Goal: Information Seeking & Learning: Learn about a topic

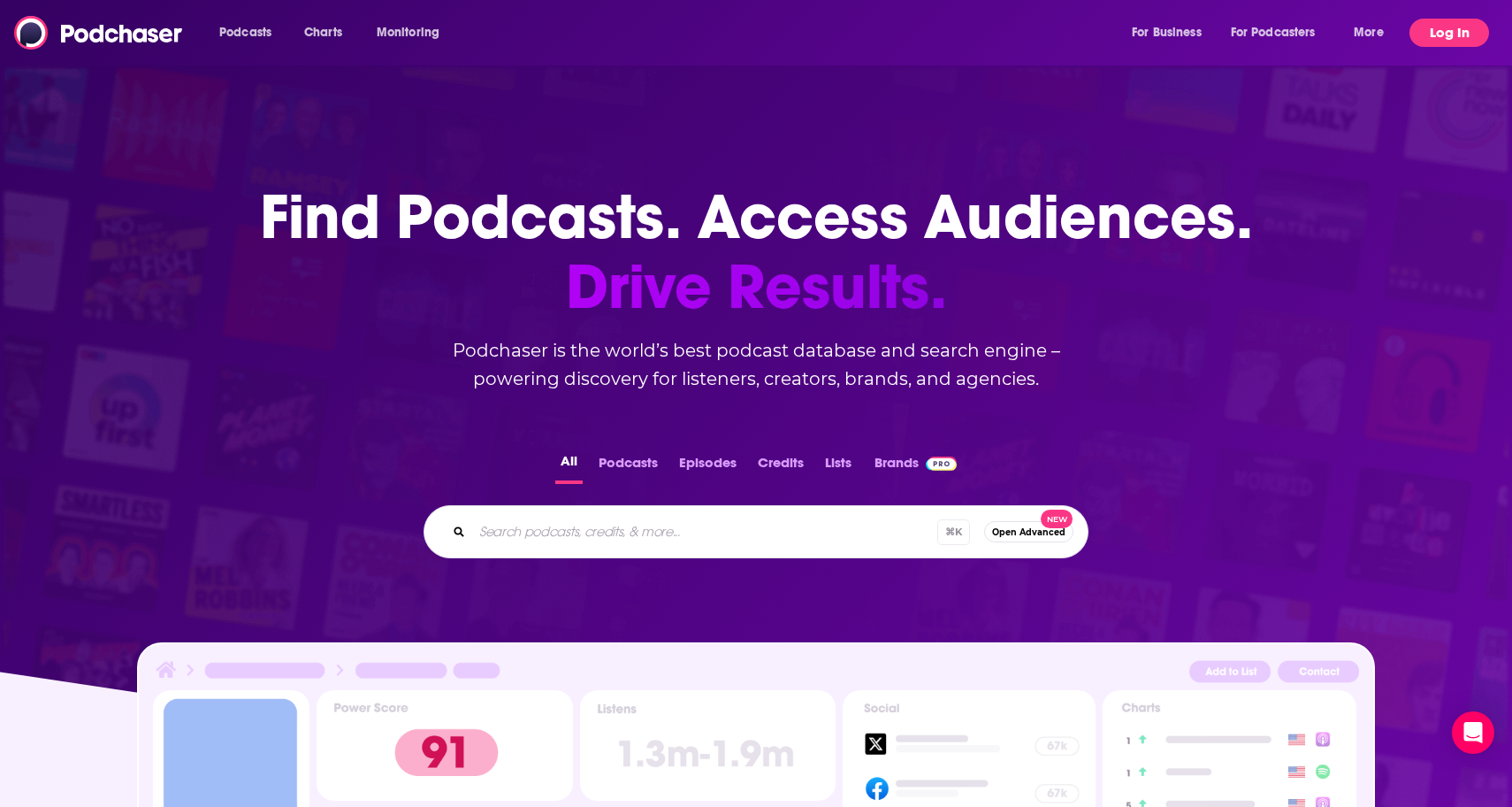
click at [1431, 40] on button "Log In" at bounding box center [1449, 32] width 80 height 28
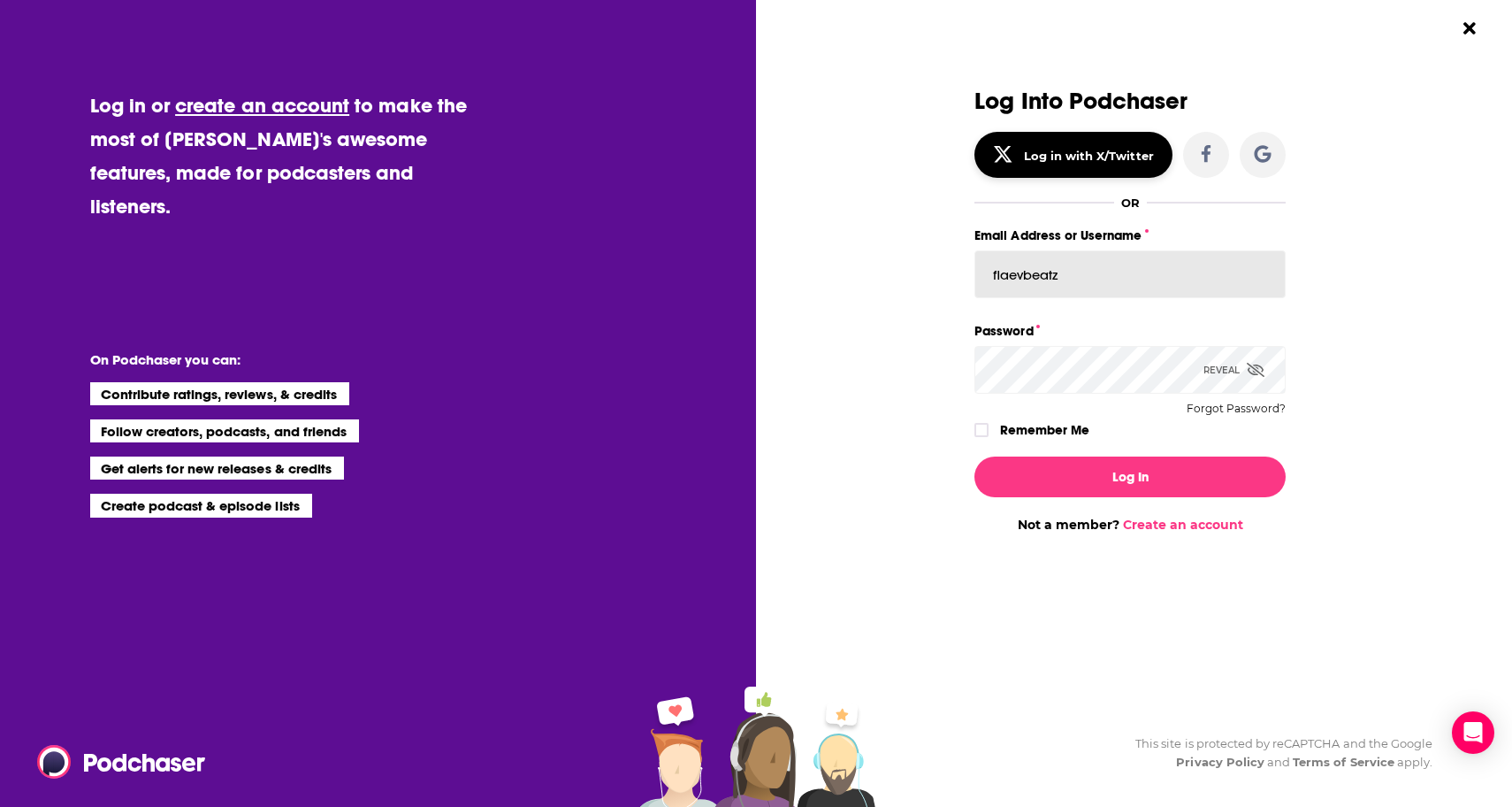
type input "flaevbeatz"
click at [1130, 476] on button "Log In" at bounding box center [1130, 477] width 311 height 41
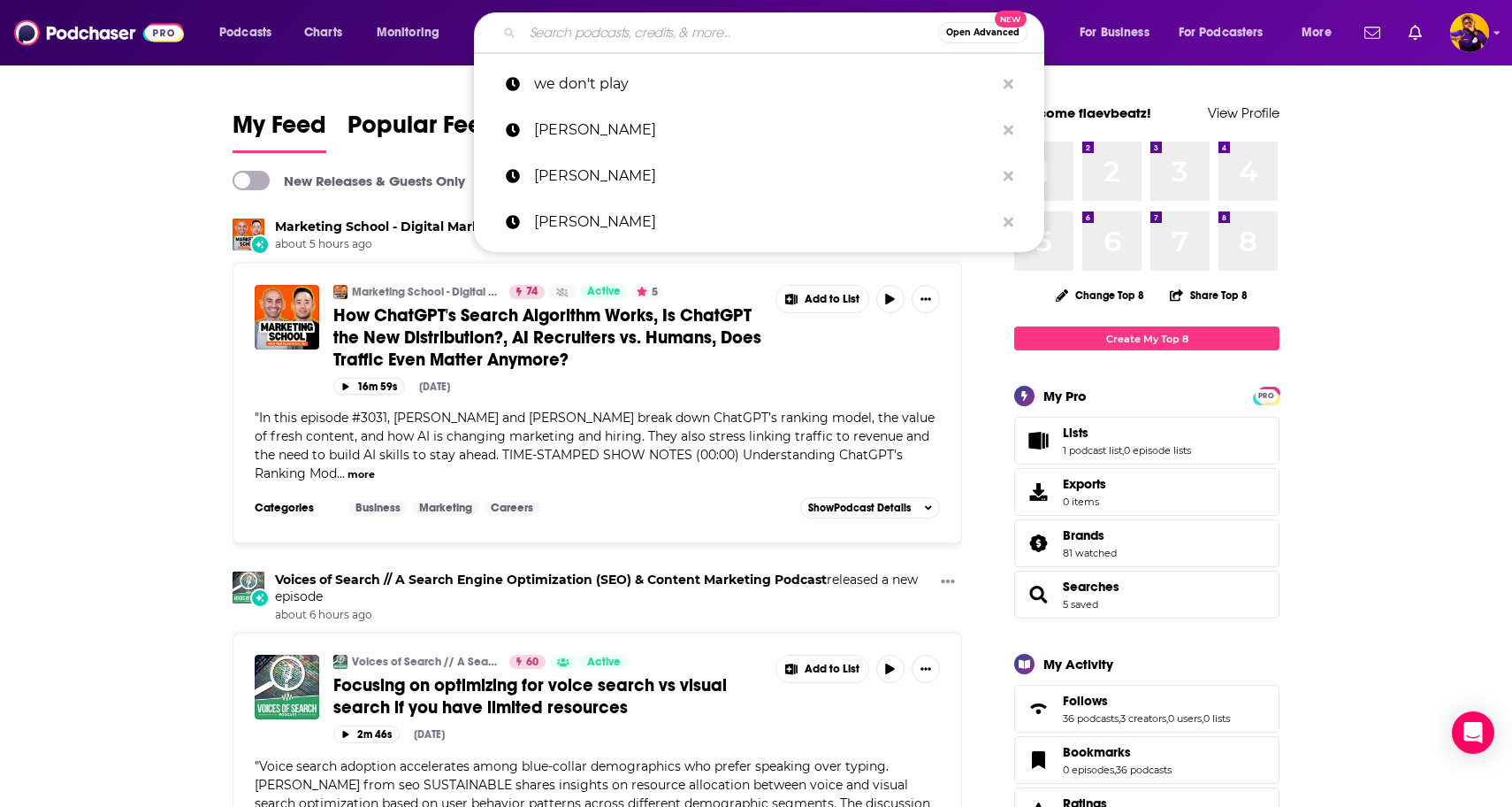
click at [582, 41] on input "Search podcasts, credits, & more..." at bounding box center [731, 32] width 416 height 28
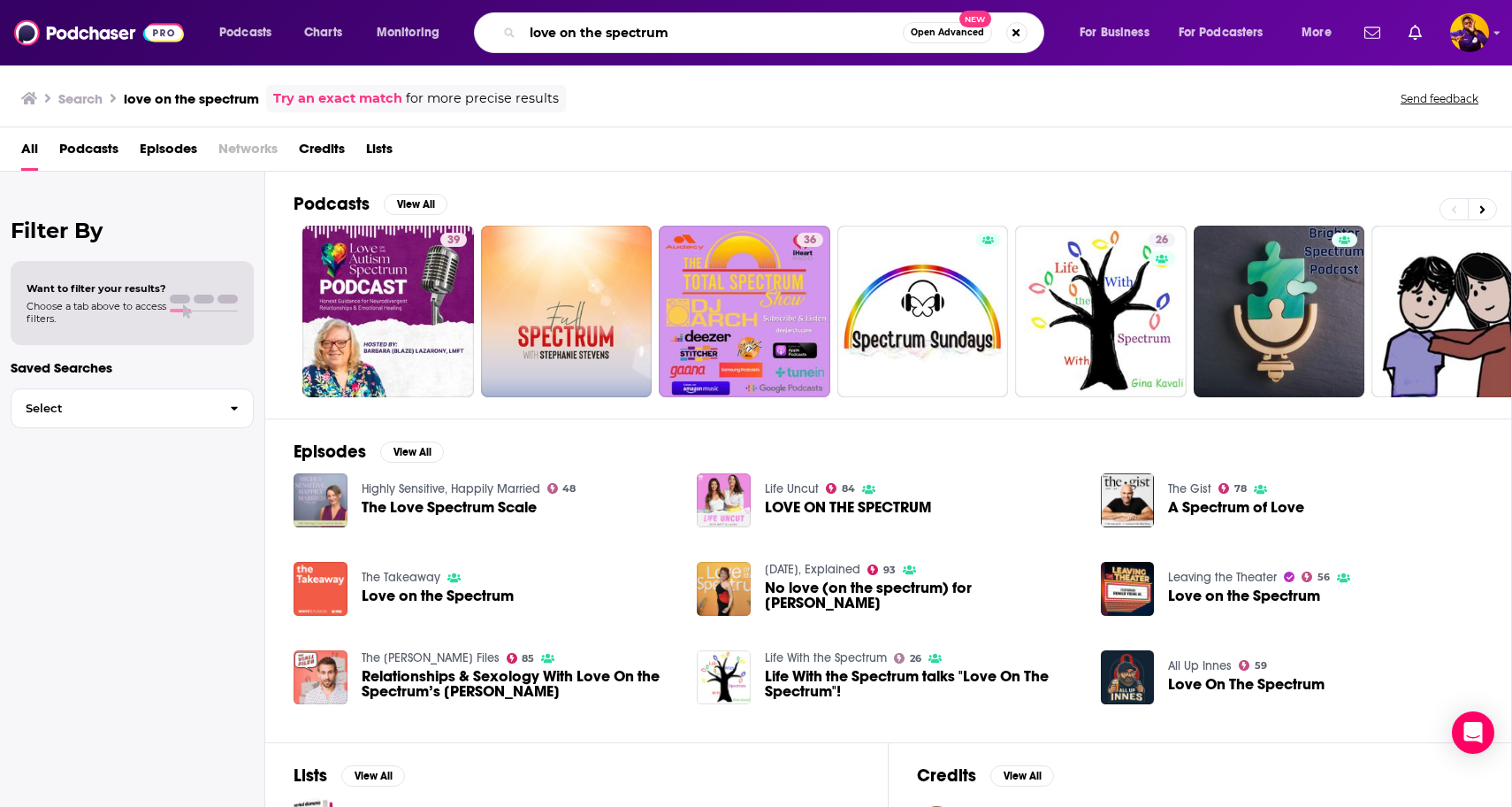
drag, startPoint x: 704, startPoint y: 29, endPoint x: 515, endPoint y: 24, distance: 189.1
click at [515, 24] on div "love on the spectrum Open Advanced New" at bounding box center [759, 33] width 570 height 41
type input "on our best behavior"
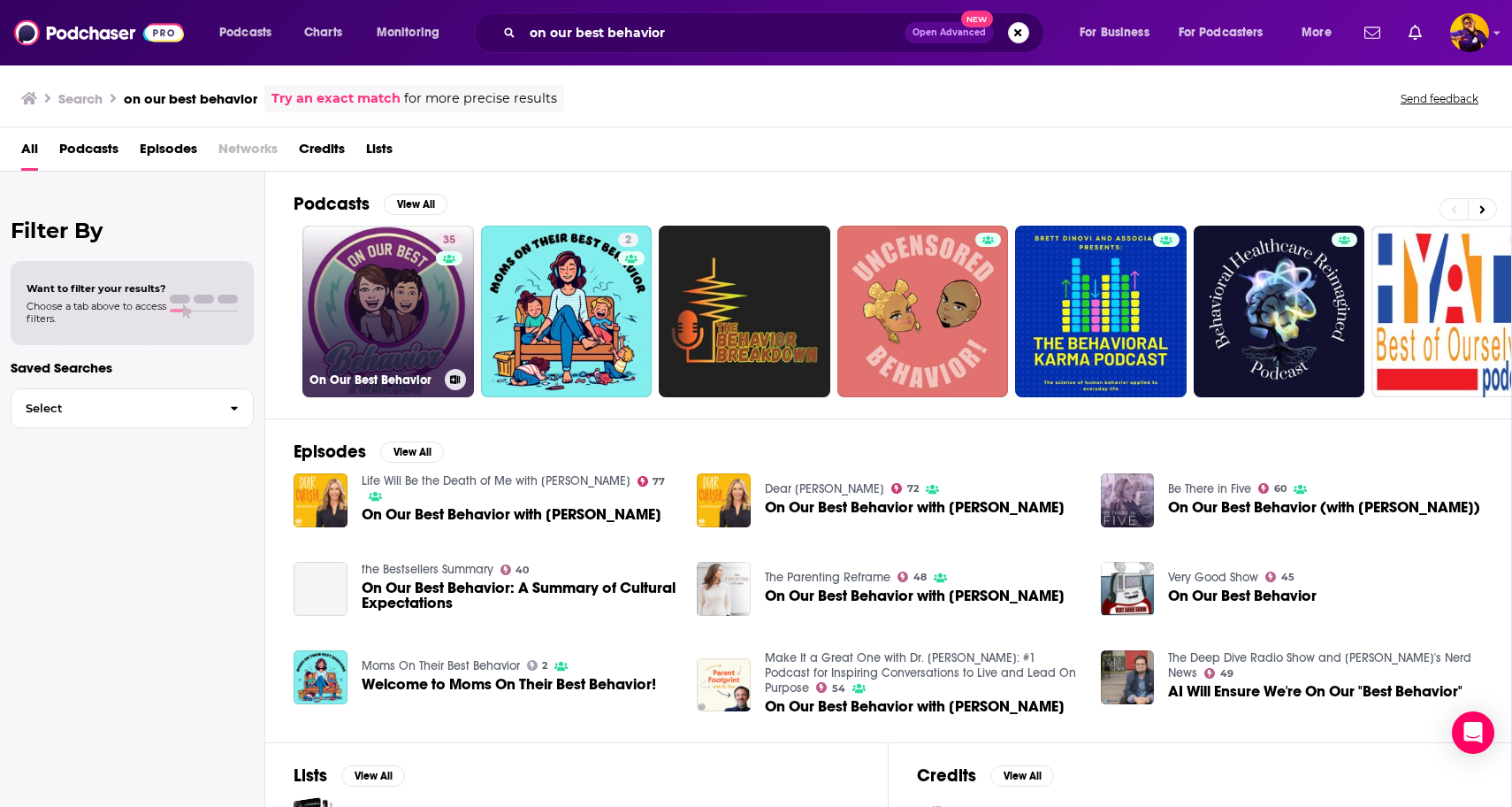
click at [373, 290] on link "35 On Our Best Behavior" at bounding box center [388, 311] width 172 height 172
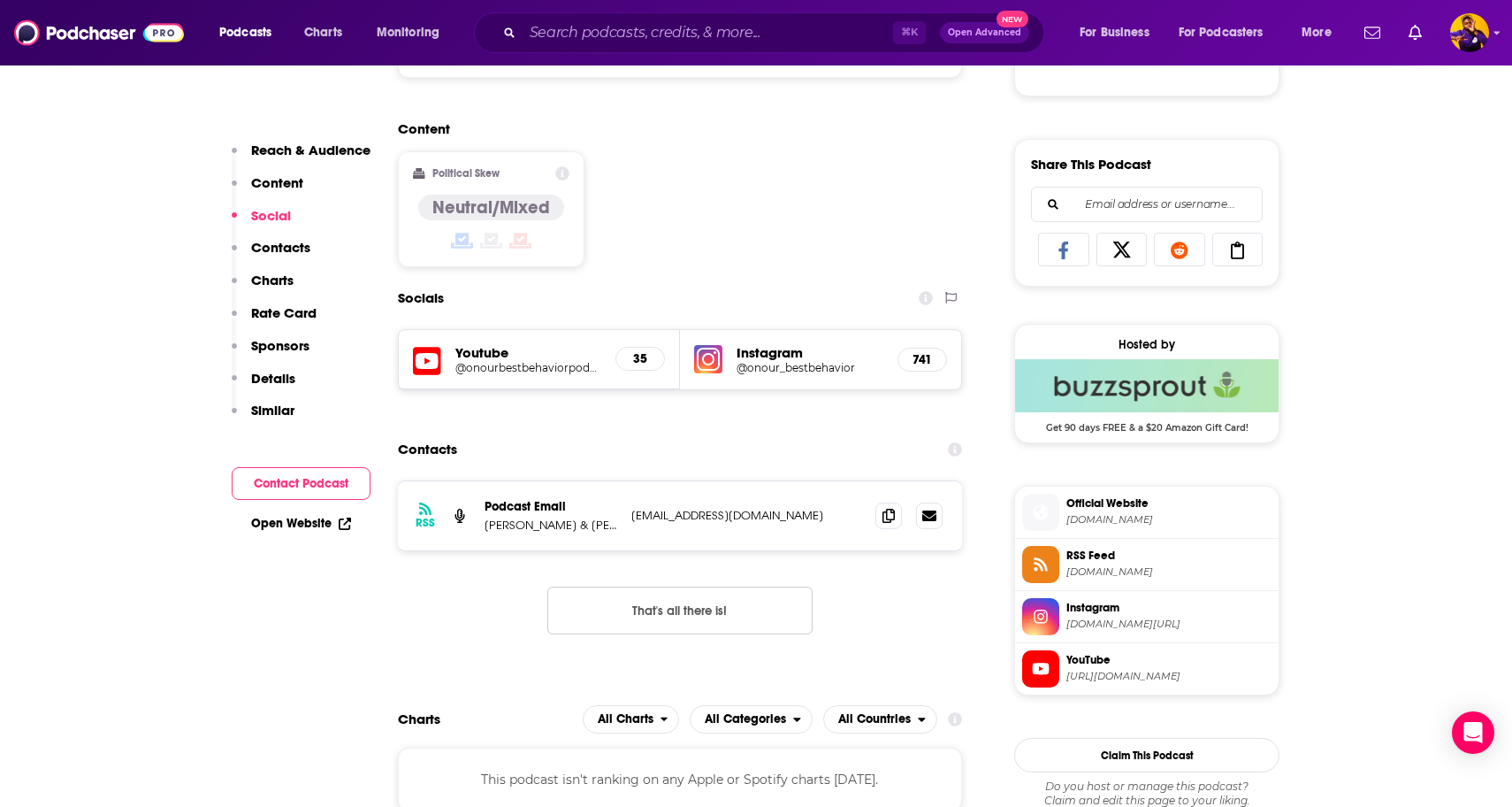
scroll to position [1072, 0]
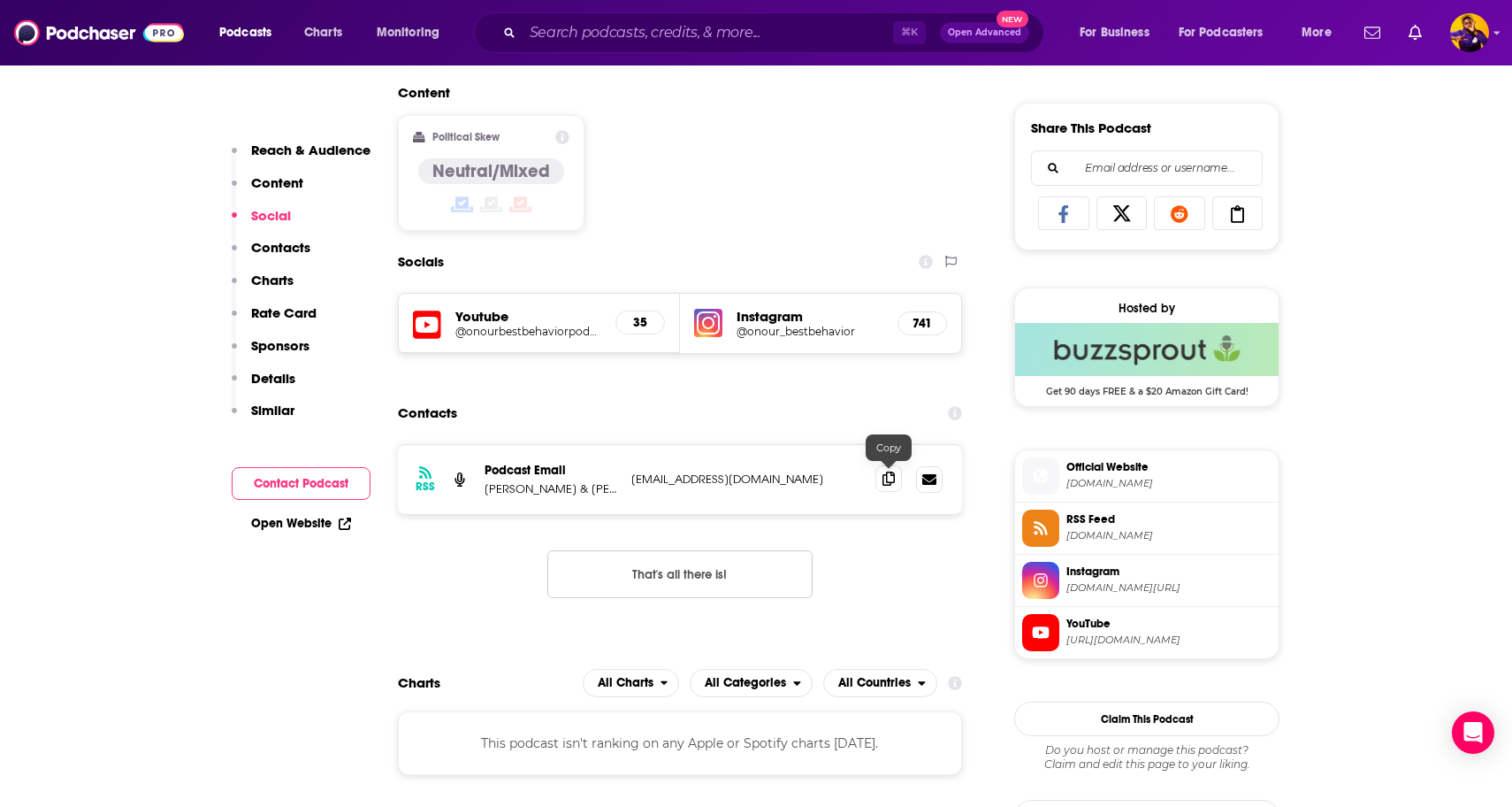
click at [888, 480] on icon at bounding box center [888, 478] width 13 height 15
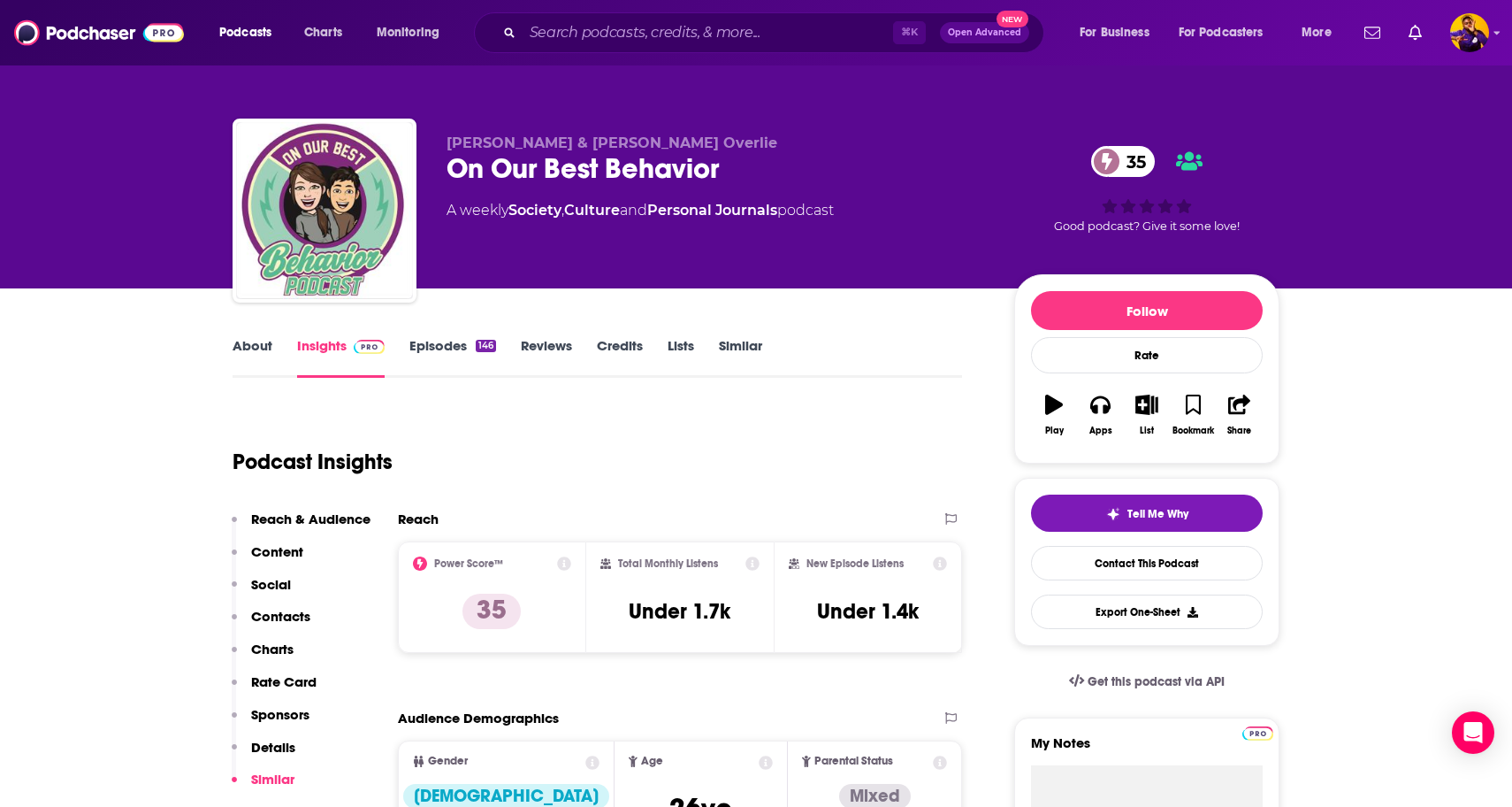
scroll to position [0, 0]
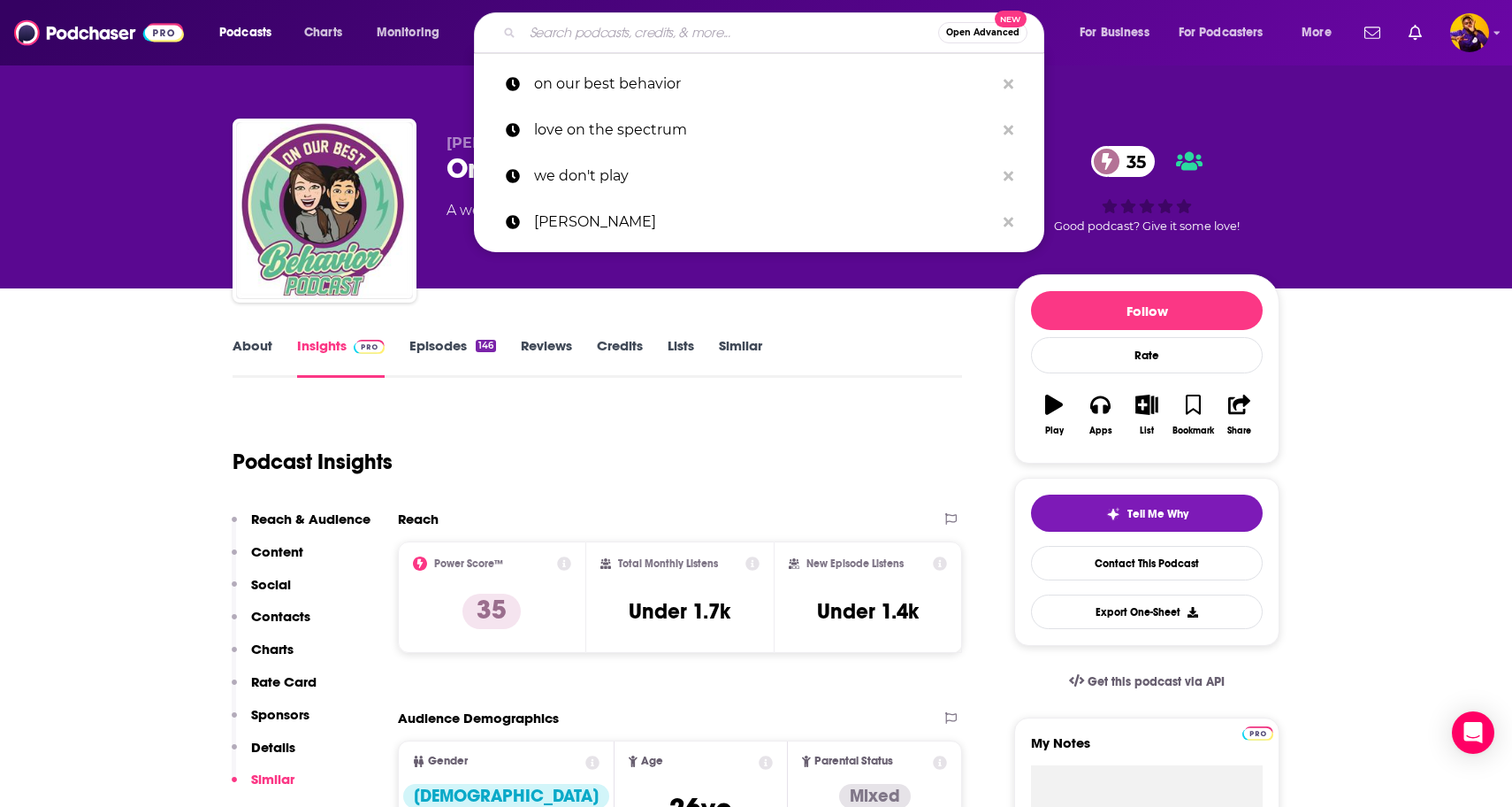
click at [599, 40] on input "Search podcasts, credits, & more..." at bounding box center [731, 32] width 416 height 28
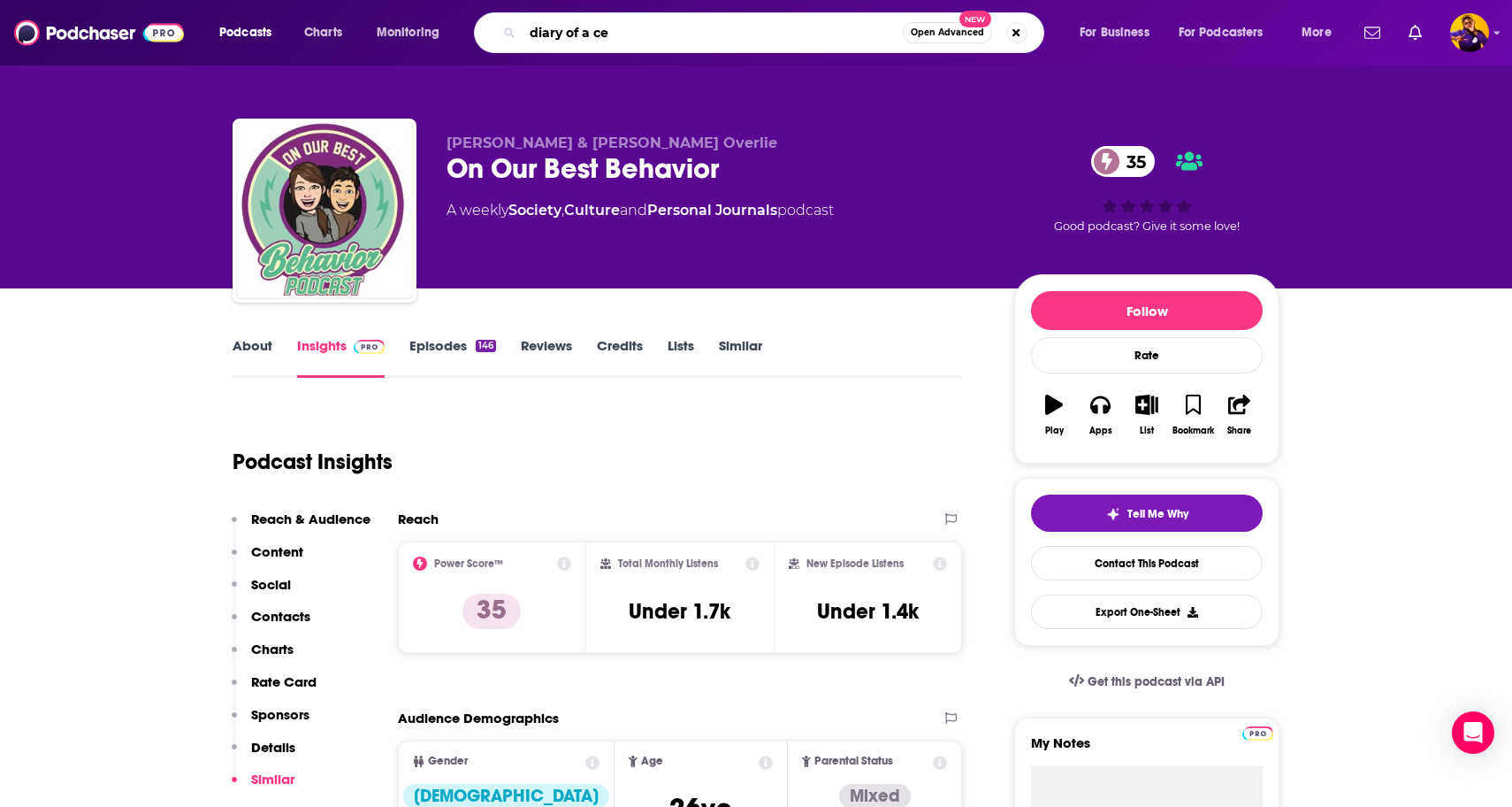
type input "diary of a ceo"
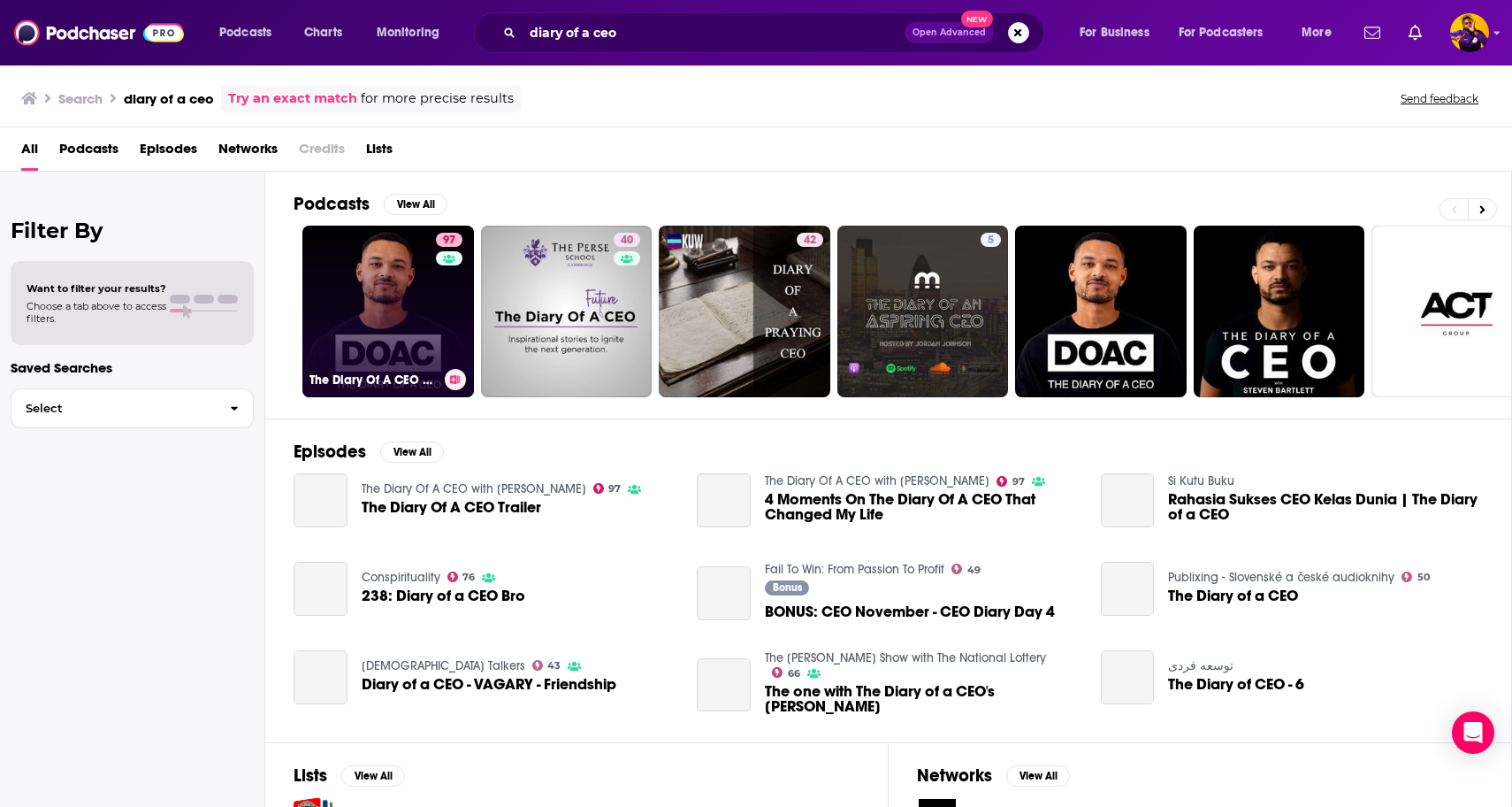
click at [386, 290] on link "97 The Diary Of A CEO with [PERSON_NAME]" at bounding box center [388, 311] width 172 height 172
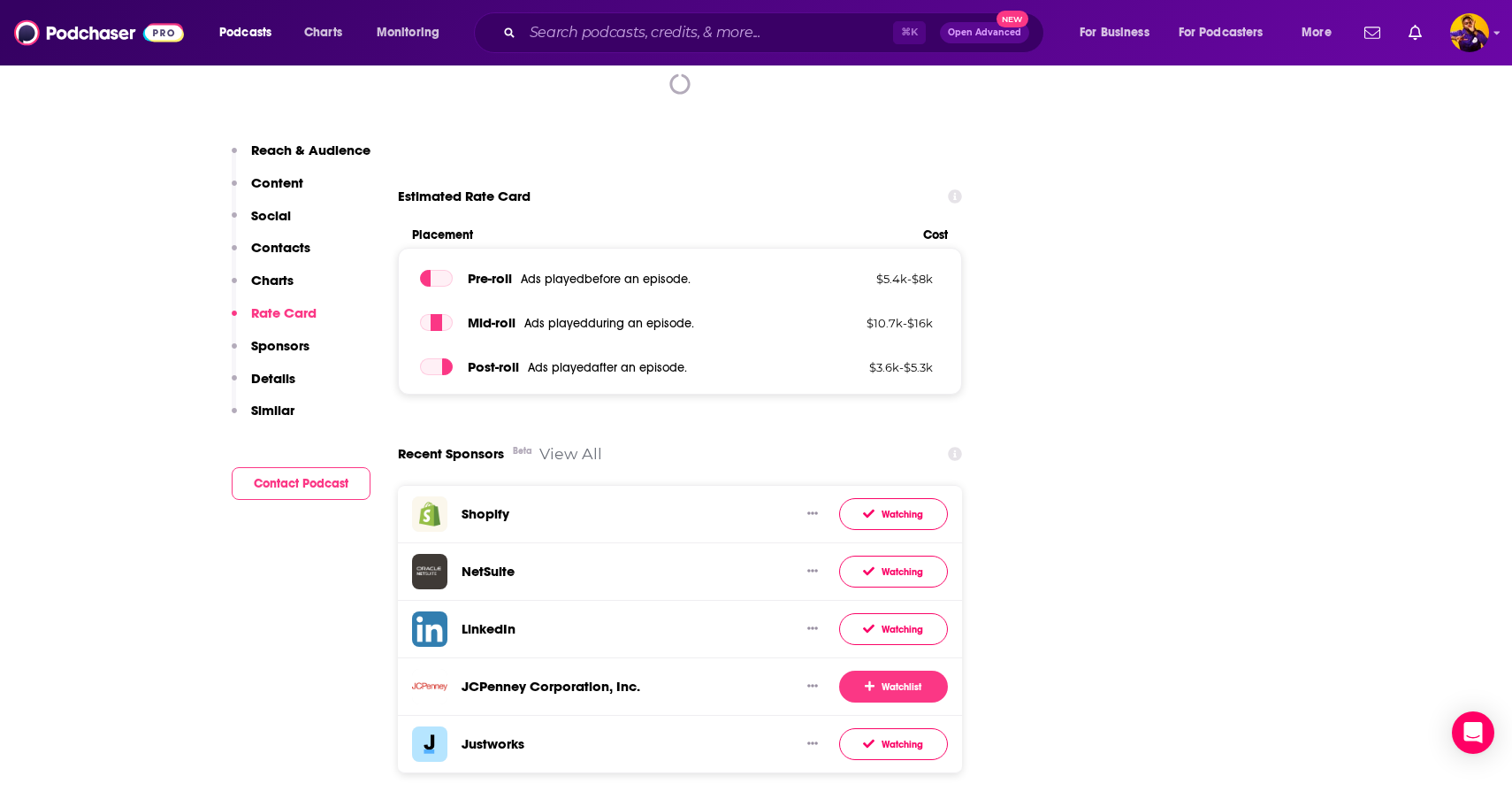
scroll to position [2348, 0]
click at [495, 504] on h3 "Shopify" at bounding box center [485, 511] width 48 height 17
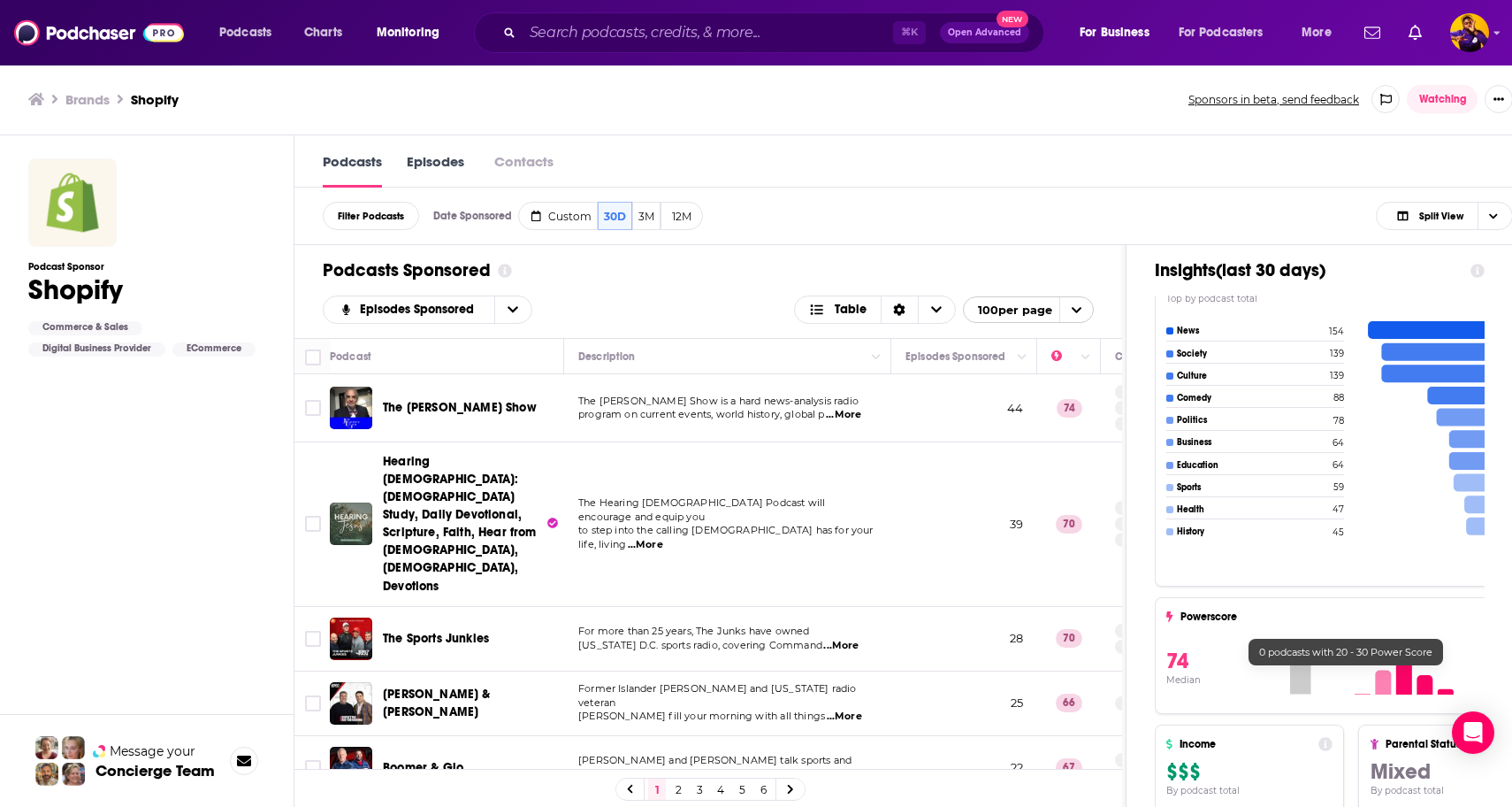
scroll to position [913, 0]
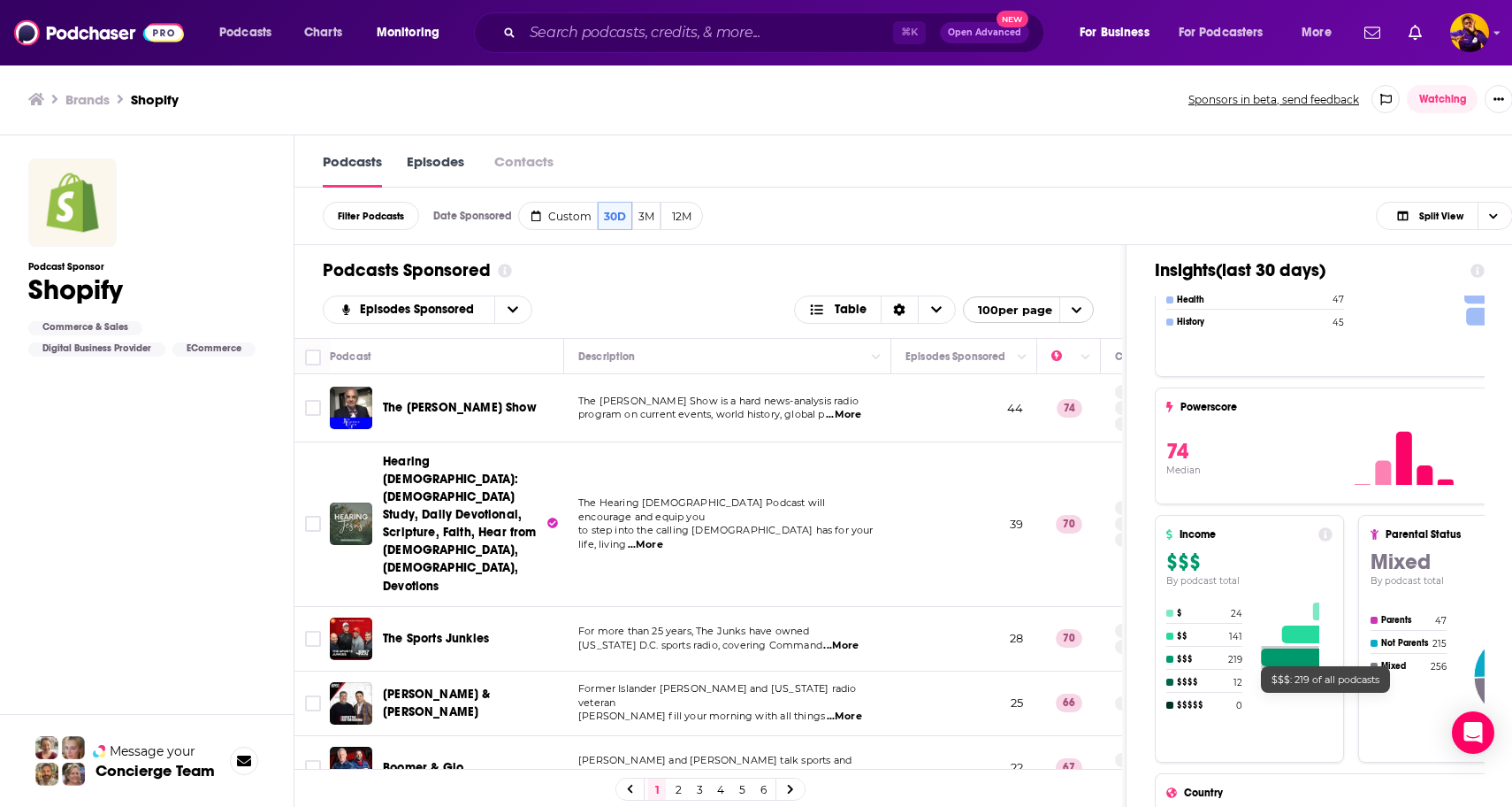
click at [1320, 518] on div "Income $$$ By podcast total $ 24 $$ 141 $$$ 219 $$$$ 12 $$$$$ 0 $$$: 219 of all…" at bounding box center [1351, 639] width 394 height 248
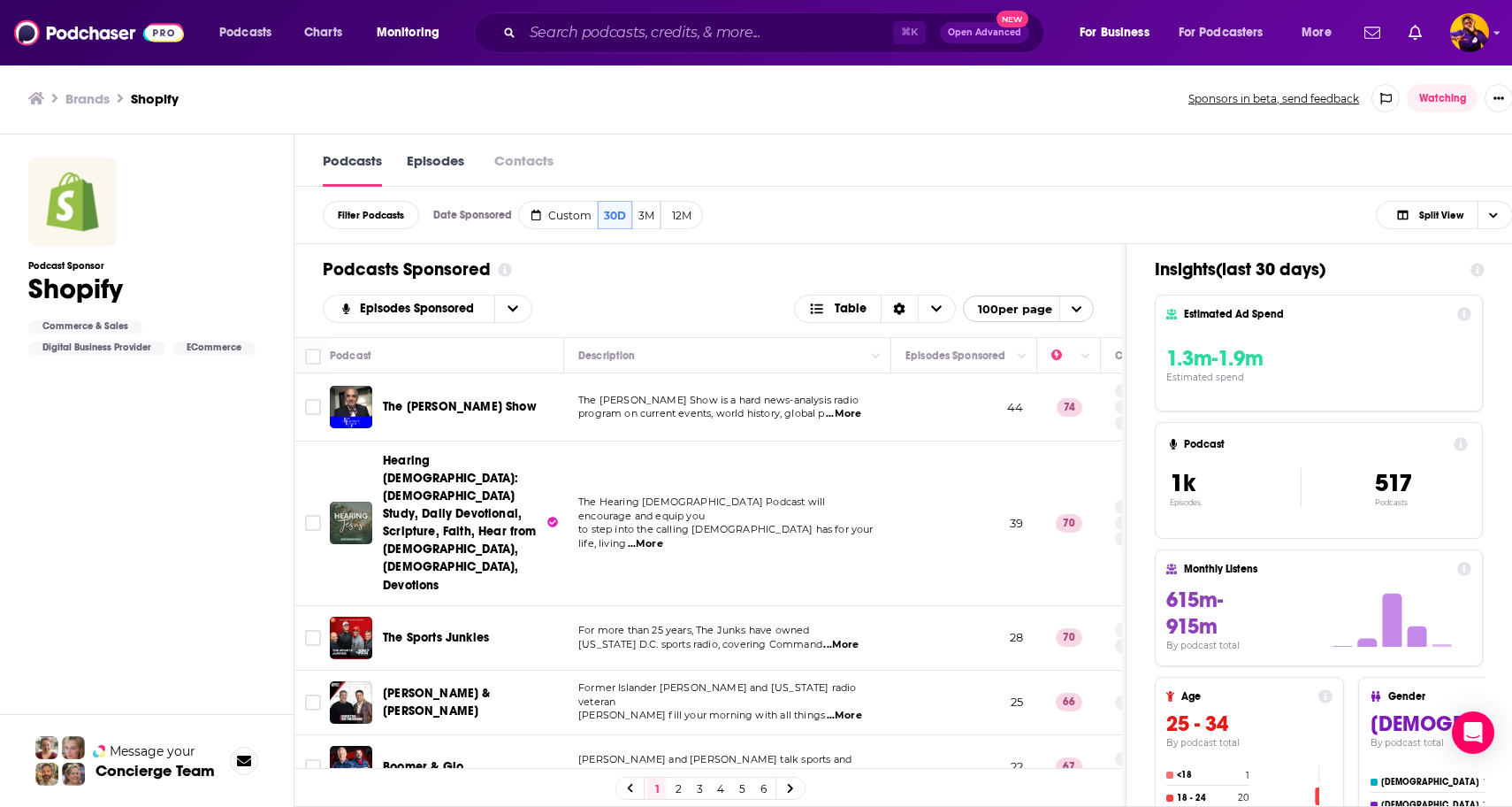
scroll to position [0, 0]
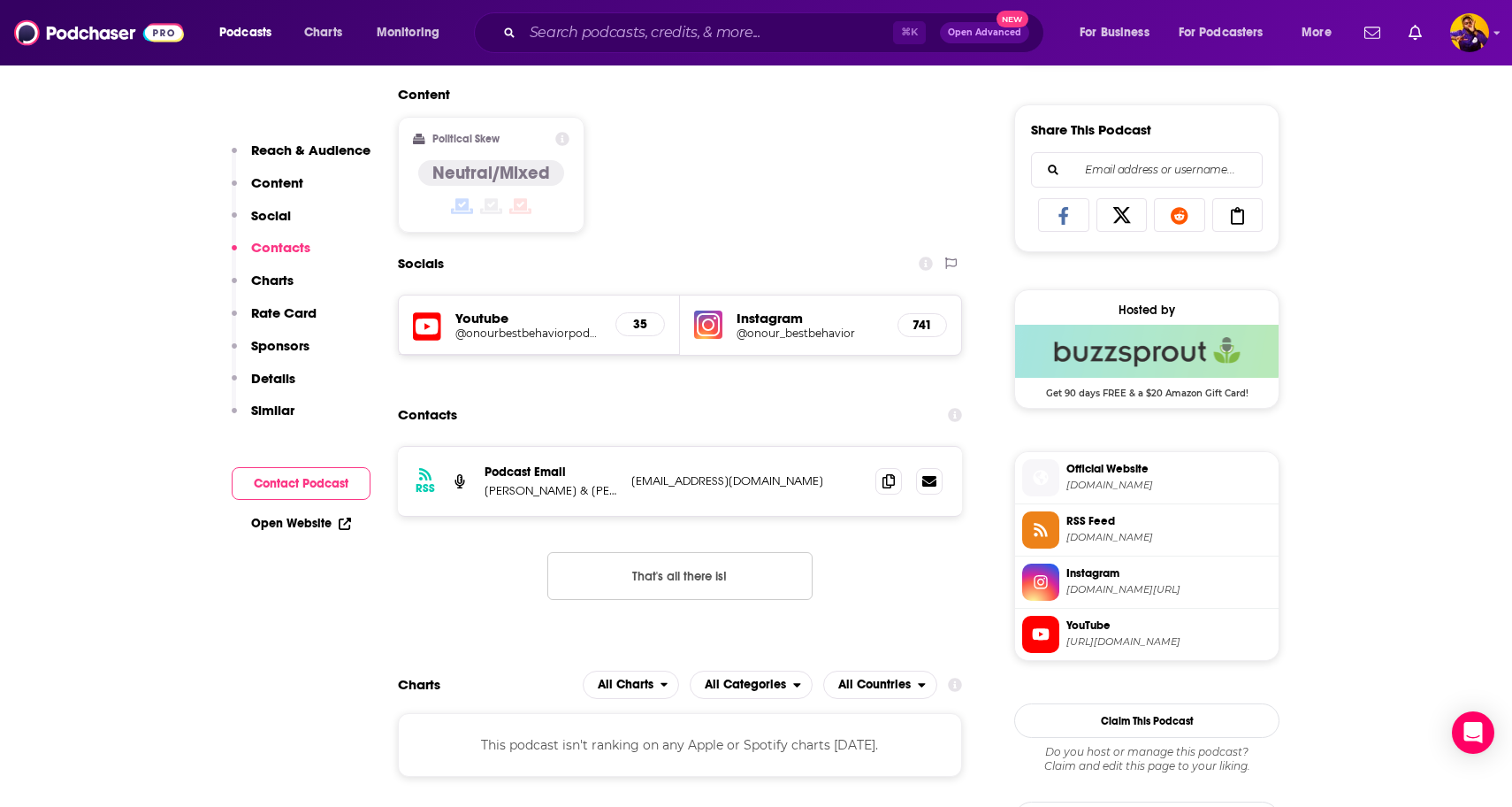
scroll to position [1055, 0]
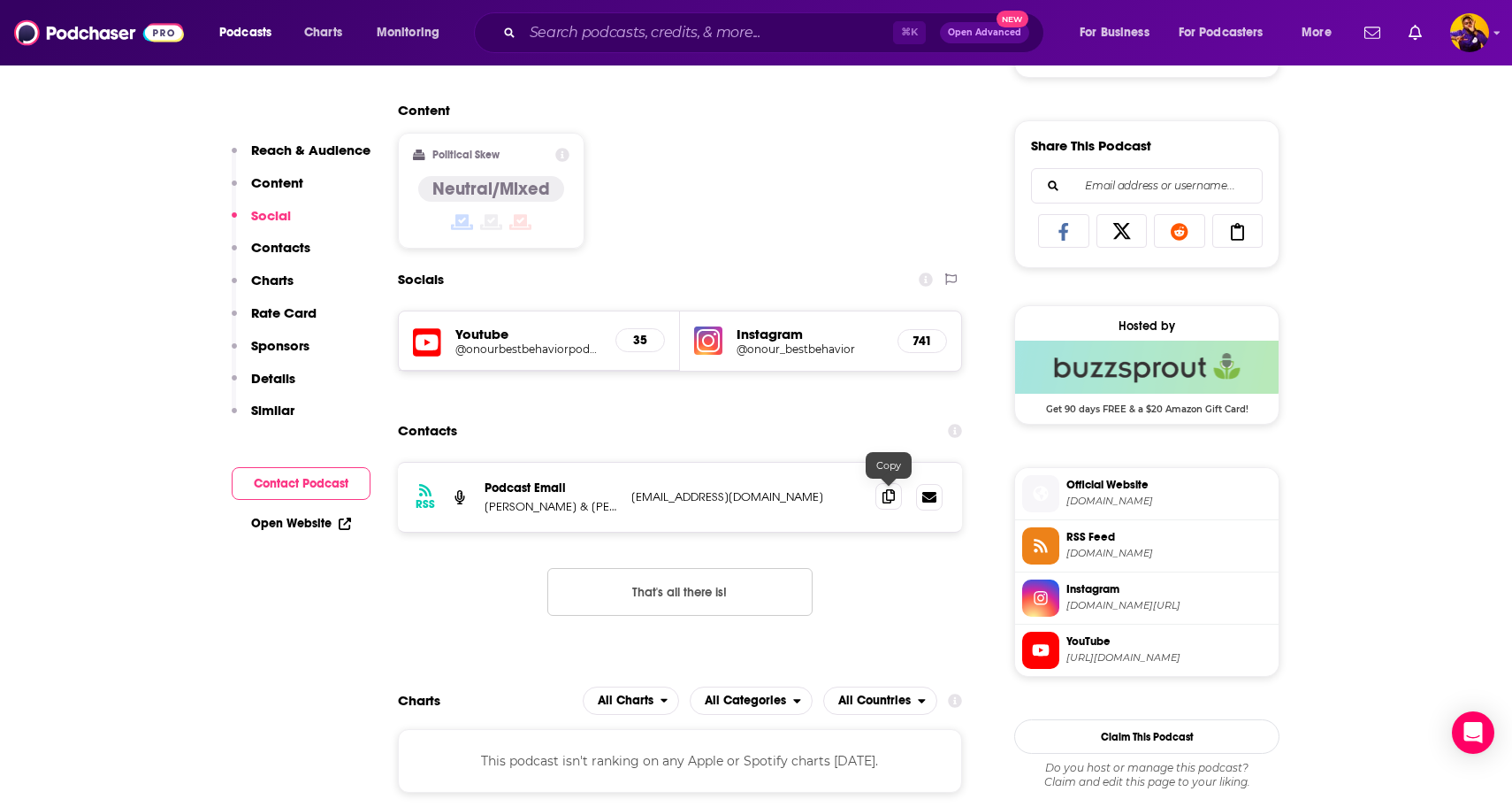
click at [891, 502] on icon at bounding box center [888, 496] width 13 height 15
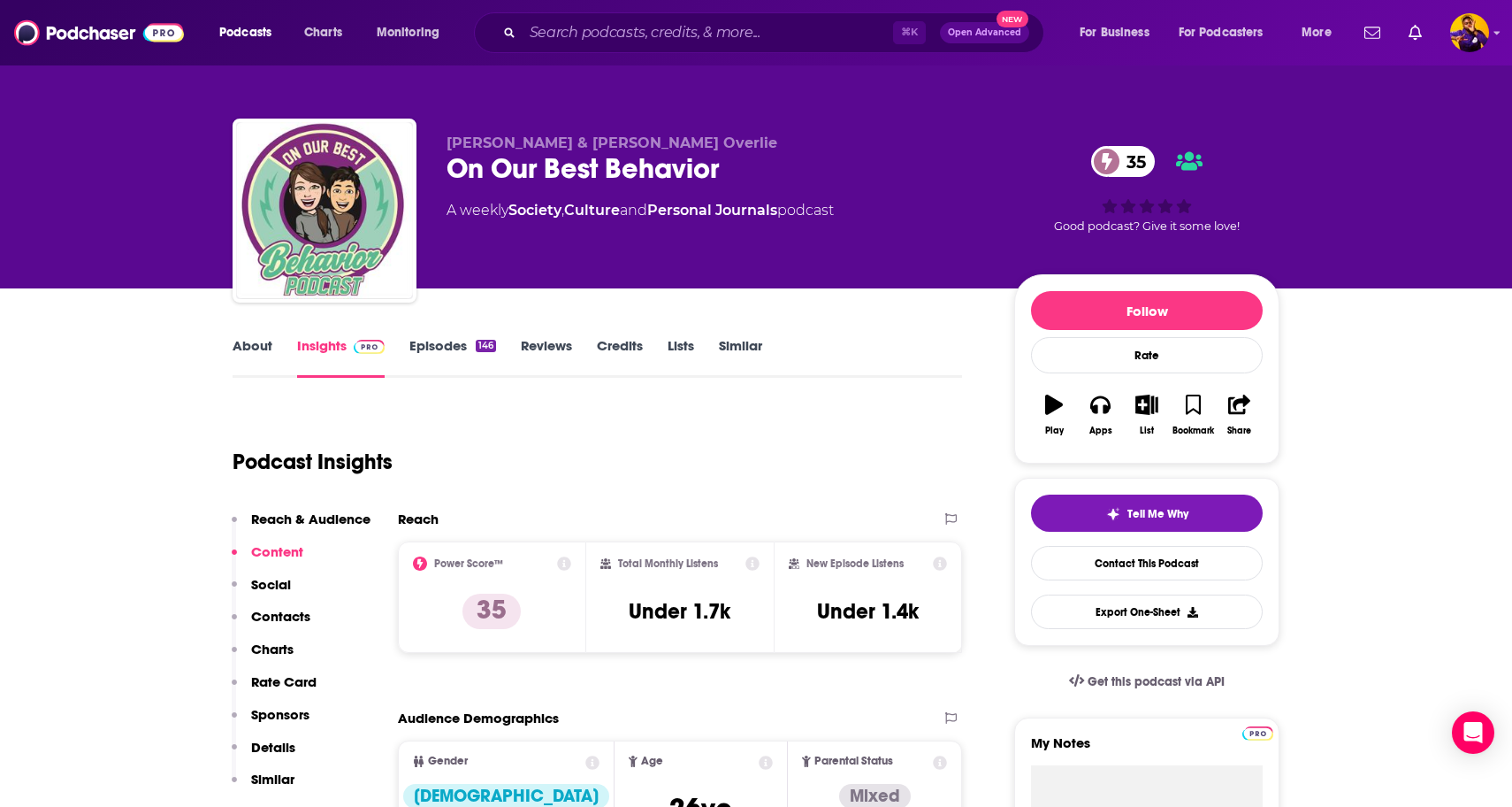
scroll to position [0, 0]
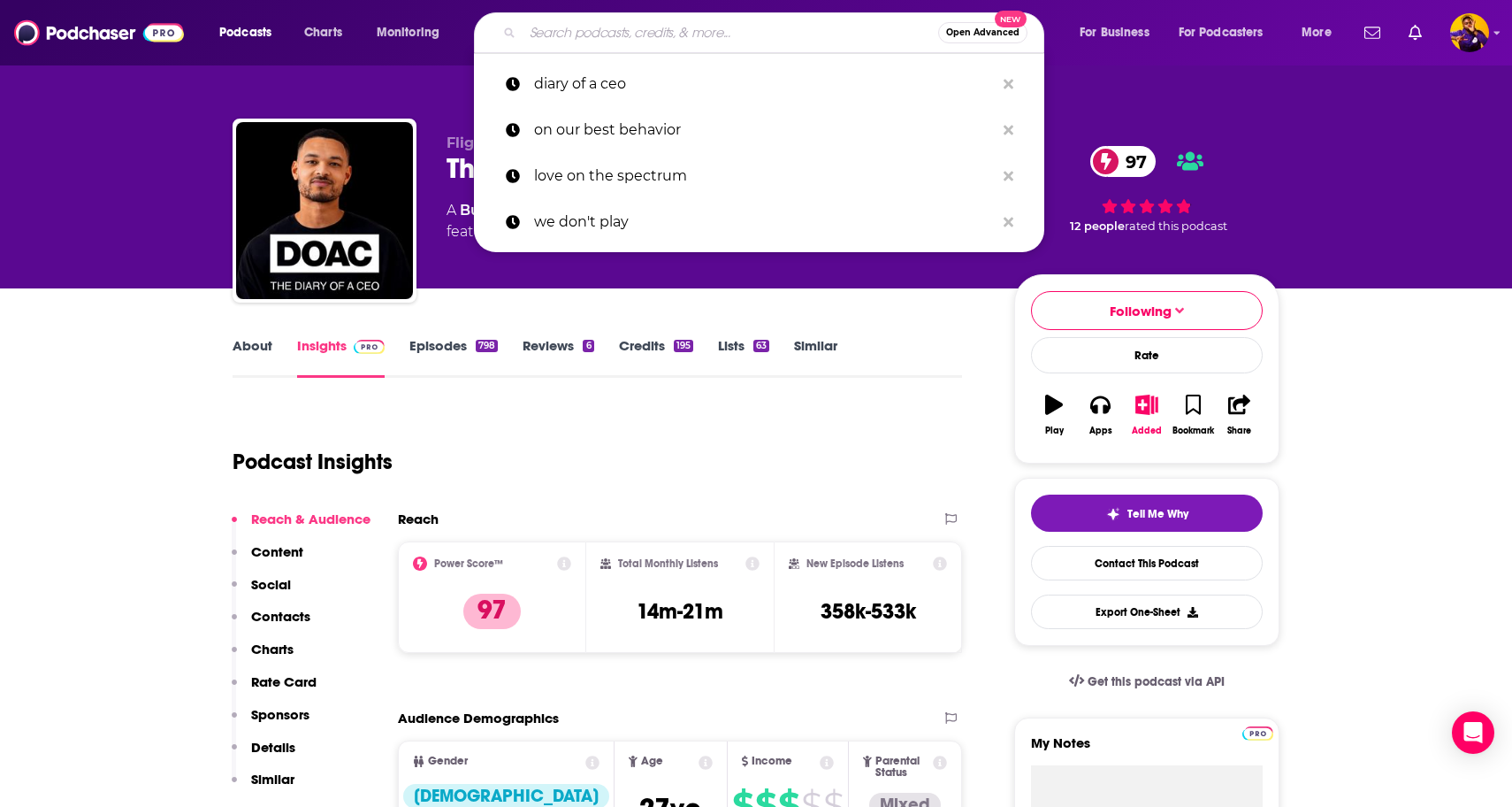
click at [615, 32] on input "Search podcasts, credits, & more..." at bounding box center [731, 32] width 416 height 28
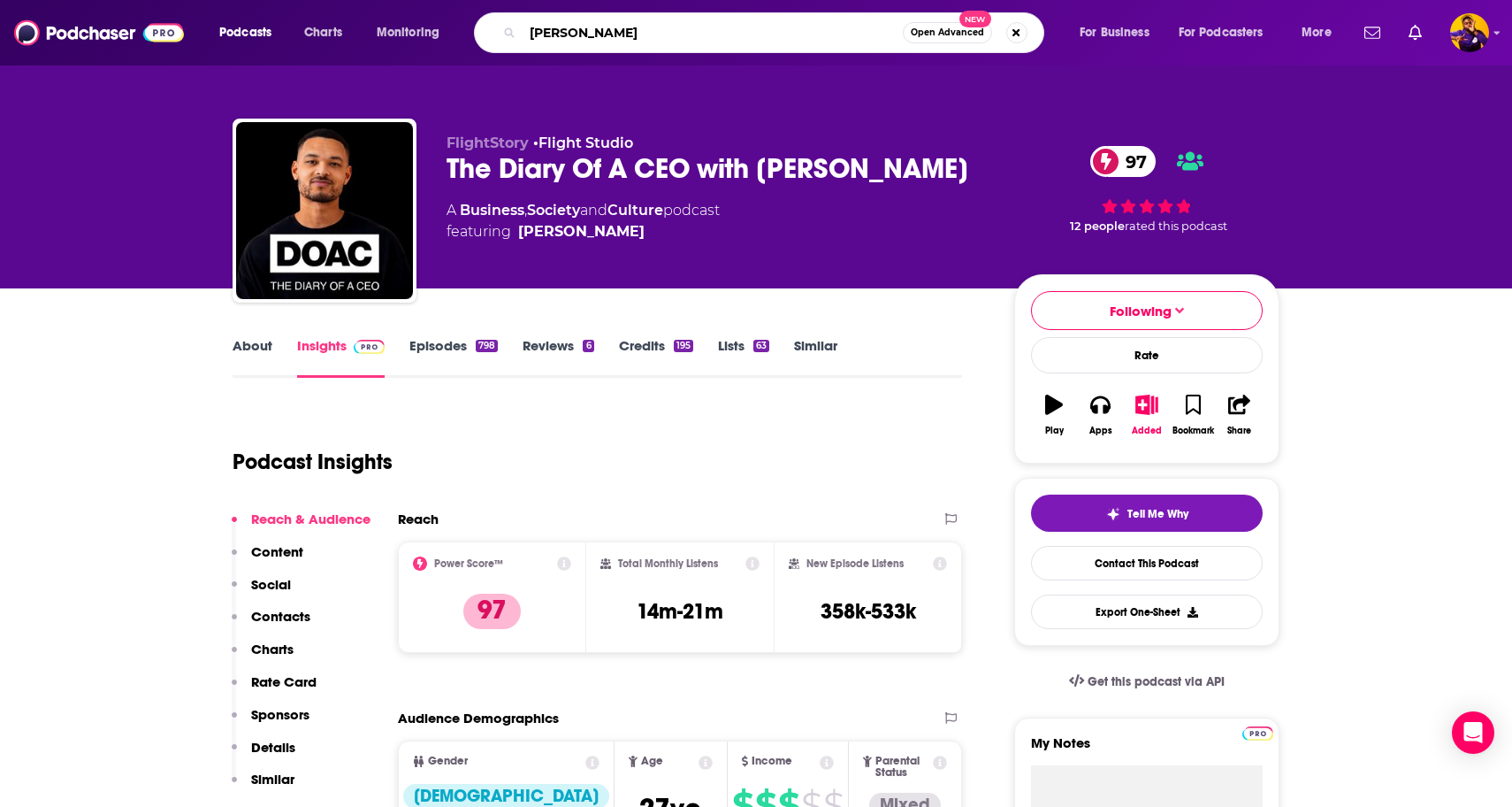
type input "[PERSON_NAME]"
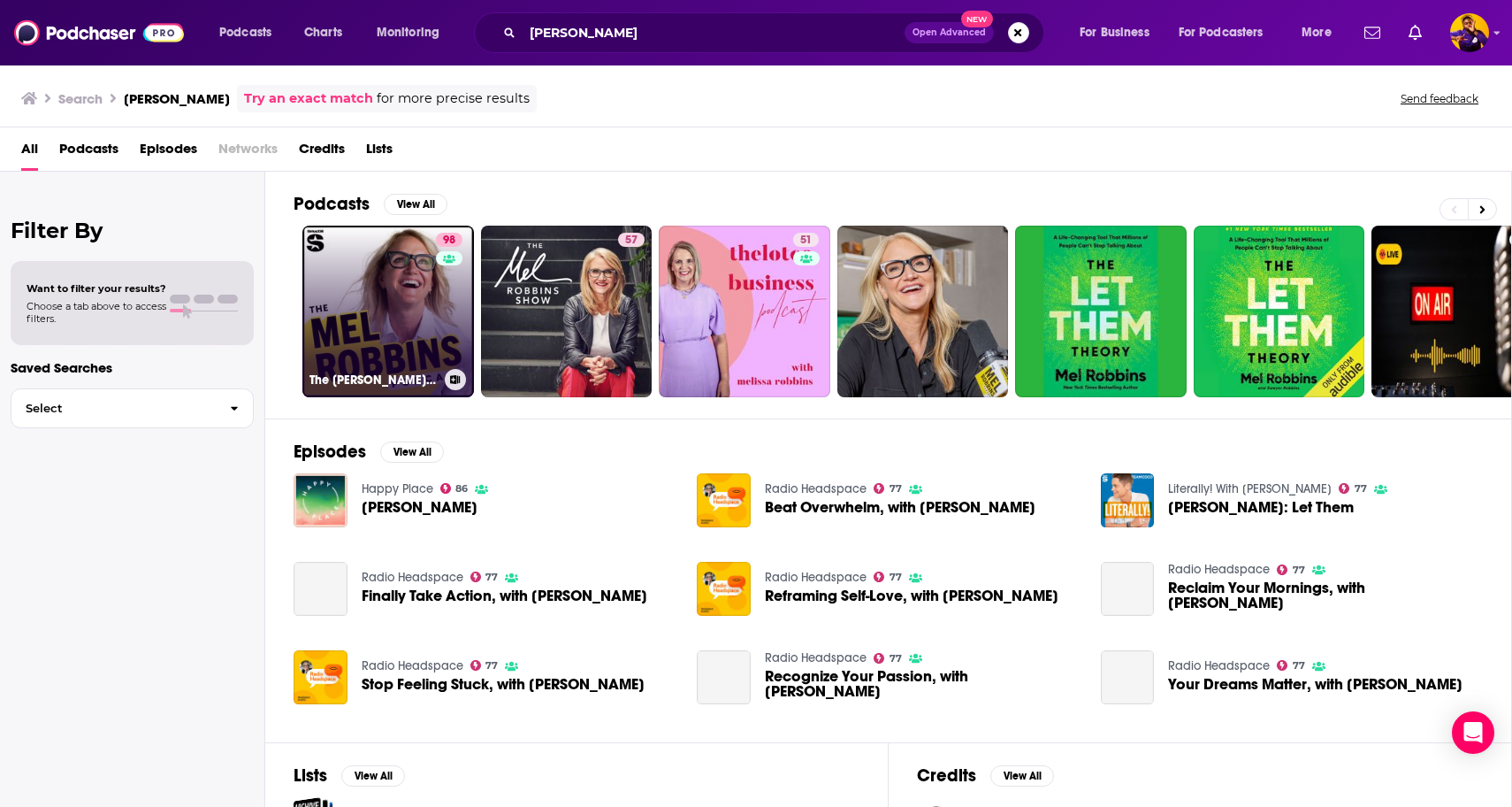
click at [403, 281] on link "98 The [PERSON_NAME] Podcast" at bounding box center [388, 311] width 172 height 172
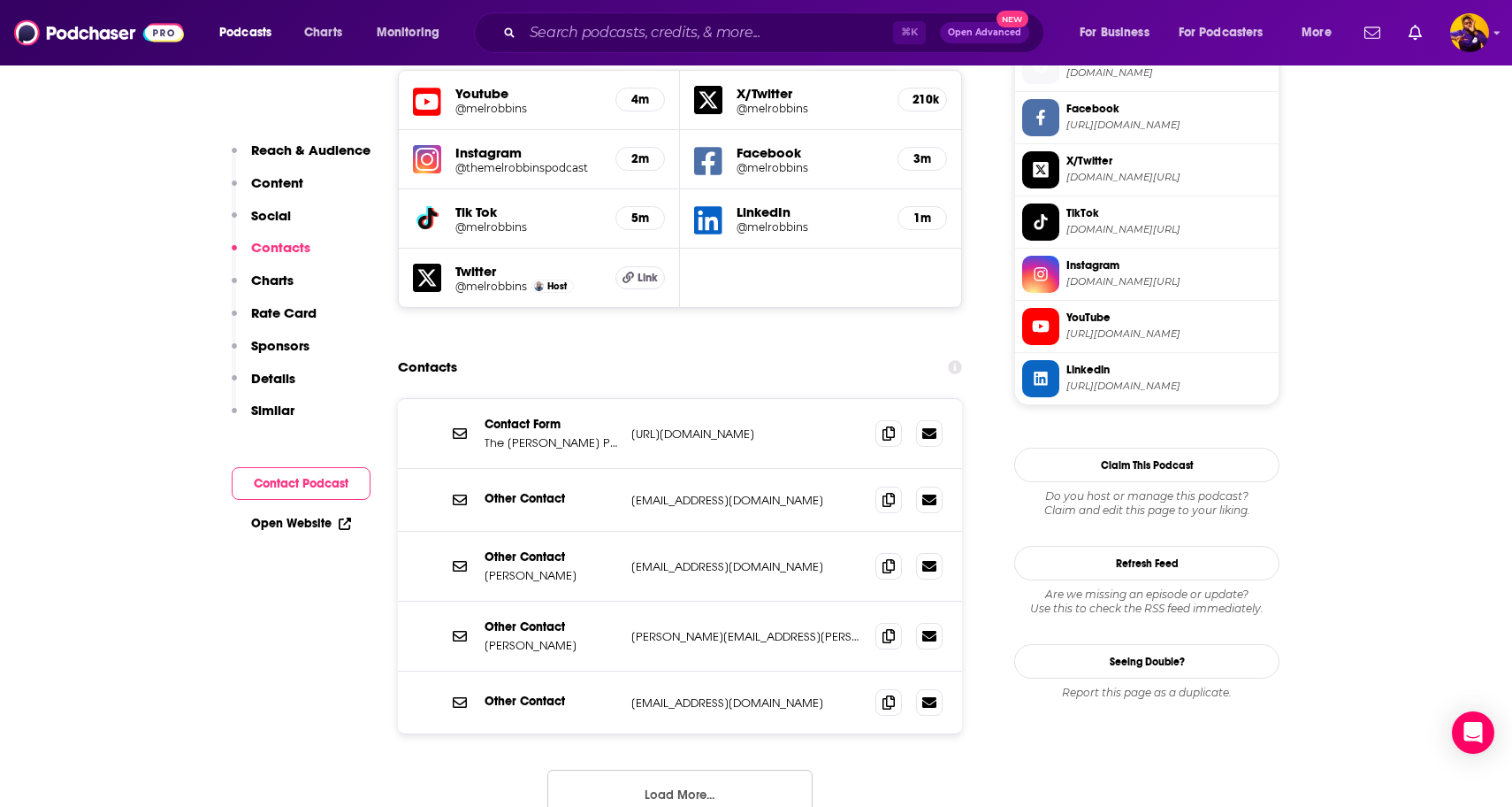
scroll to position [1637, 0]
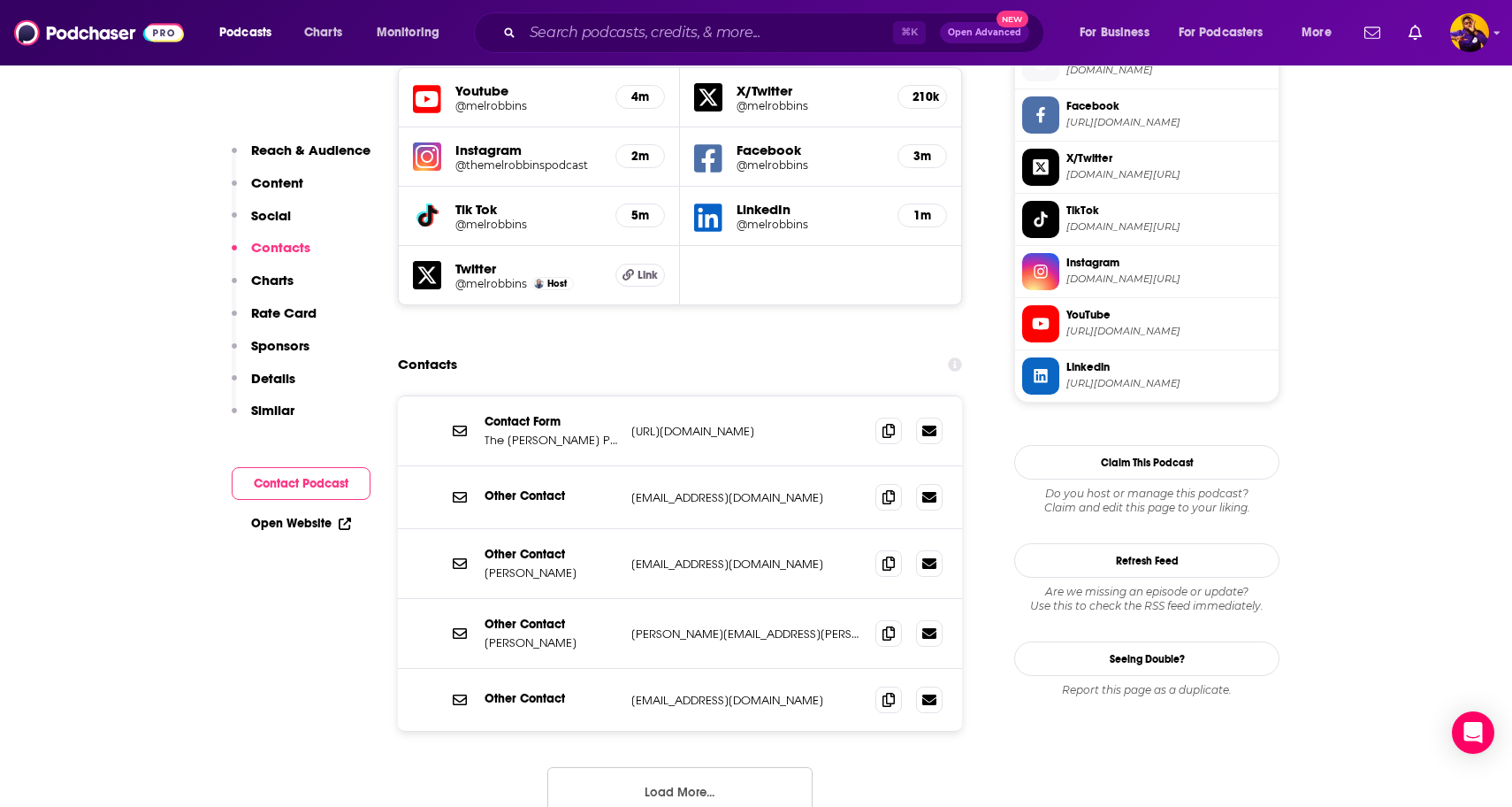
click at [732, 767] on button "Load More..." at bounding box center [679, 790] width 265 height 48
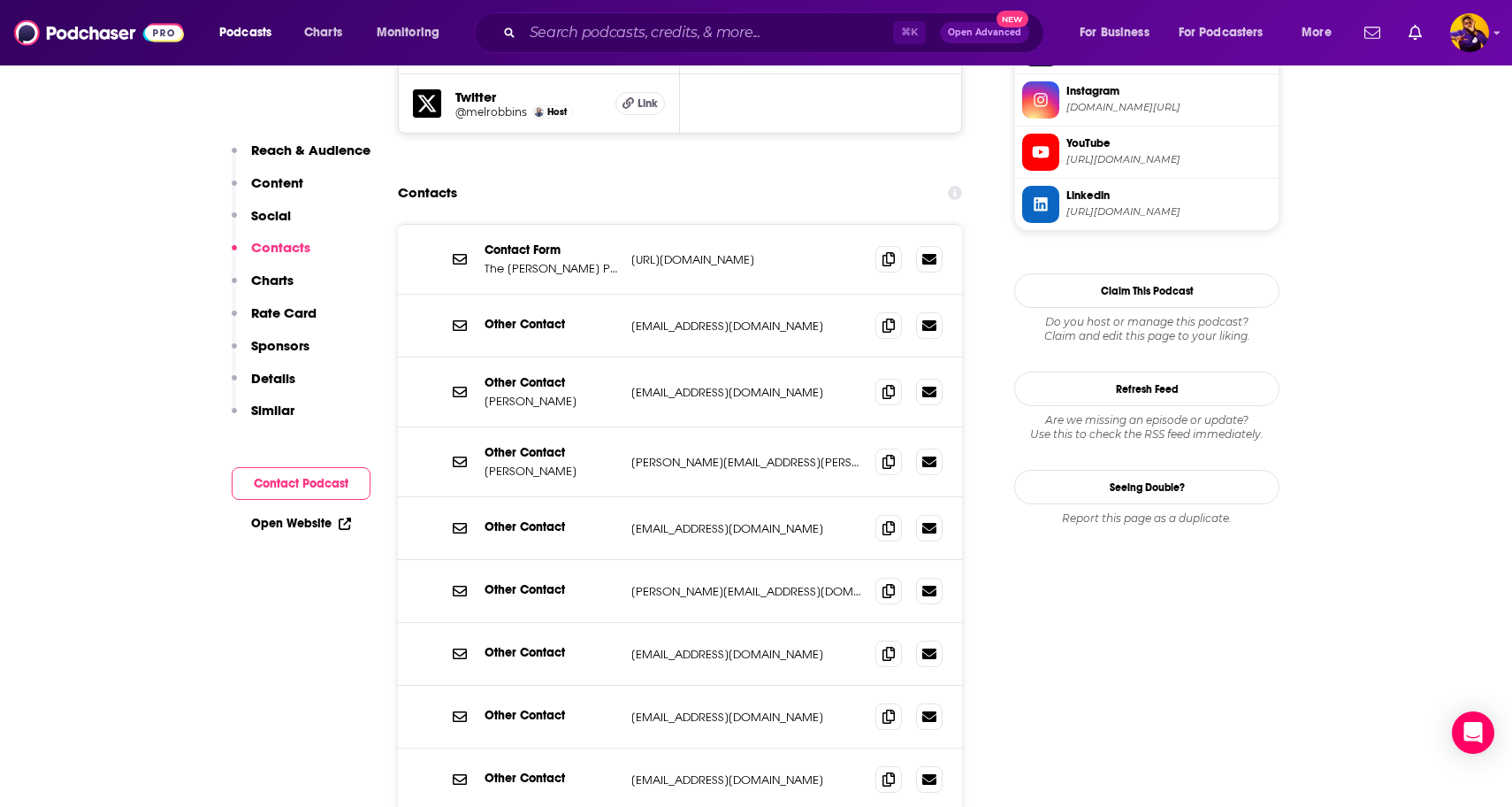
scroll to position [1801, 0]
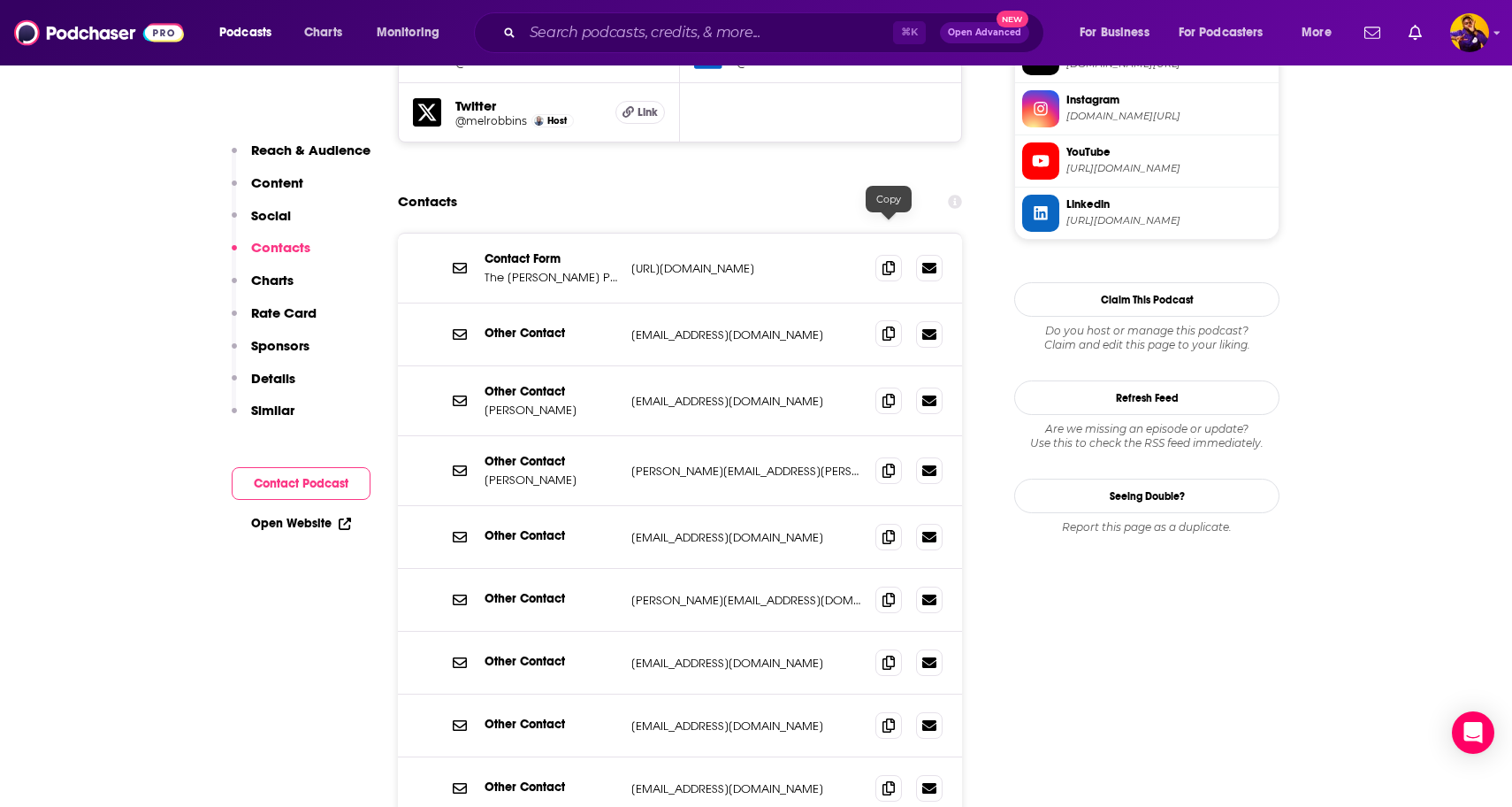
click at [889, 327] on icon at bounding box center [888, 333] width 13 height 15
click at [891, 394] on icon at bounding box center [888, 401] width 13 height 15
click at [884, 393] on icon at bounding box center [888, 400] width 13 height 15
click at [898, 457] on span at bounding box center [888, 470] width 26 height 26
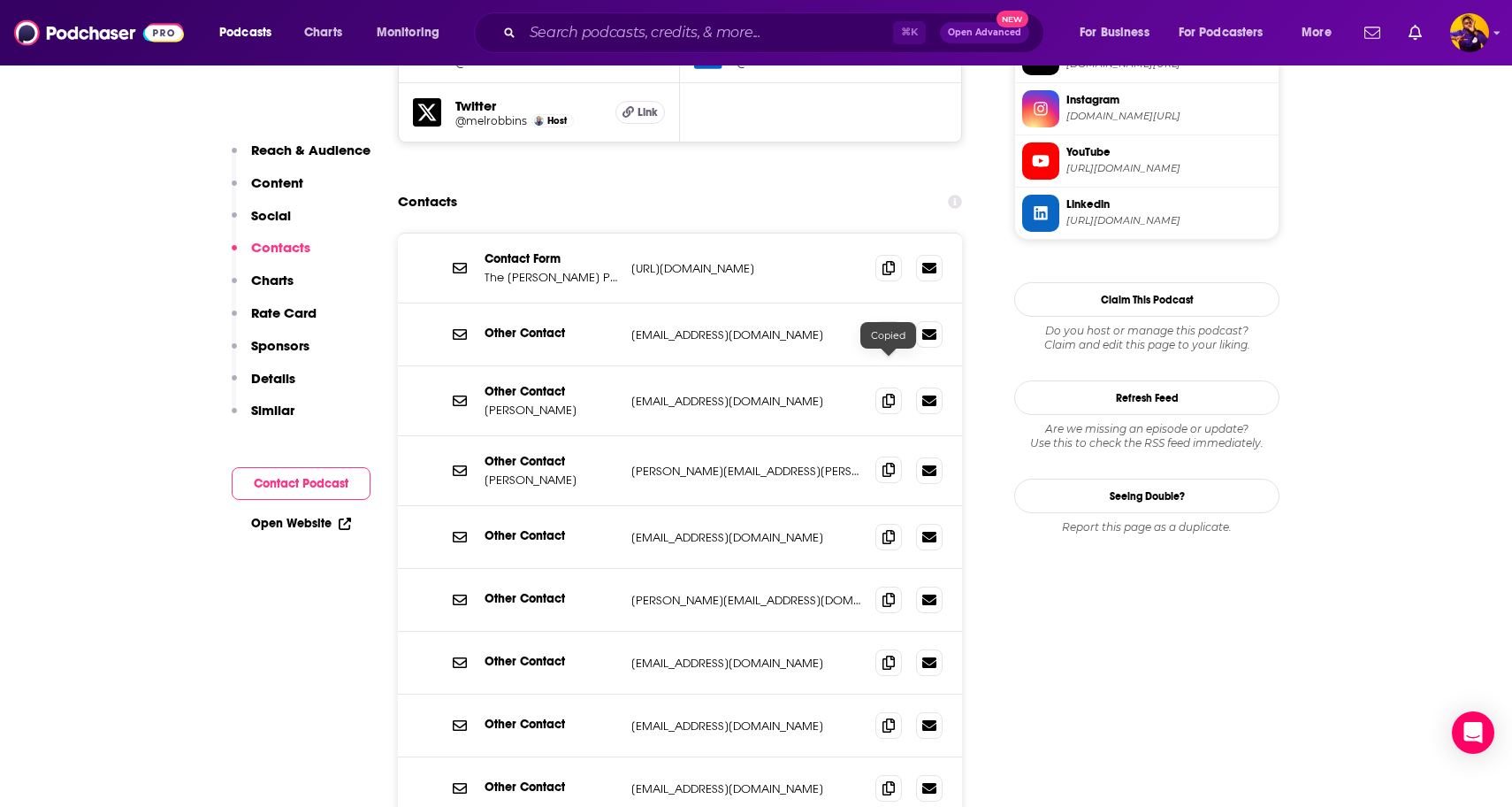
click at [891, 463] on icon at bounding box center [888, 470] width 13 height 15
click at [886, 530] on icon at bounding box center [888, 537] width 13 height 15
click at [888, 593] on icon at bounding box center [888, 600] width 13 height 15
click at [888, 655] on icon at bounding box center [888, 662] width 13 height 15
click at [888, 719] on icon at bounding box center [888, 725] width 13 height 15
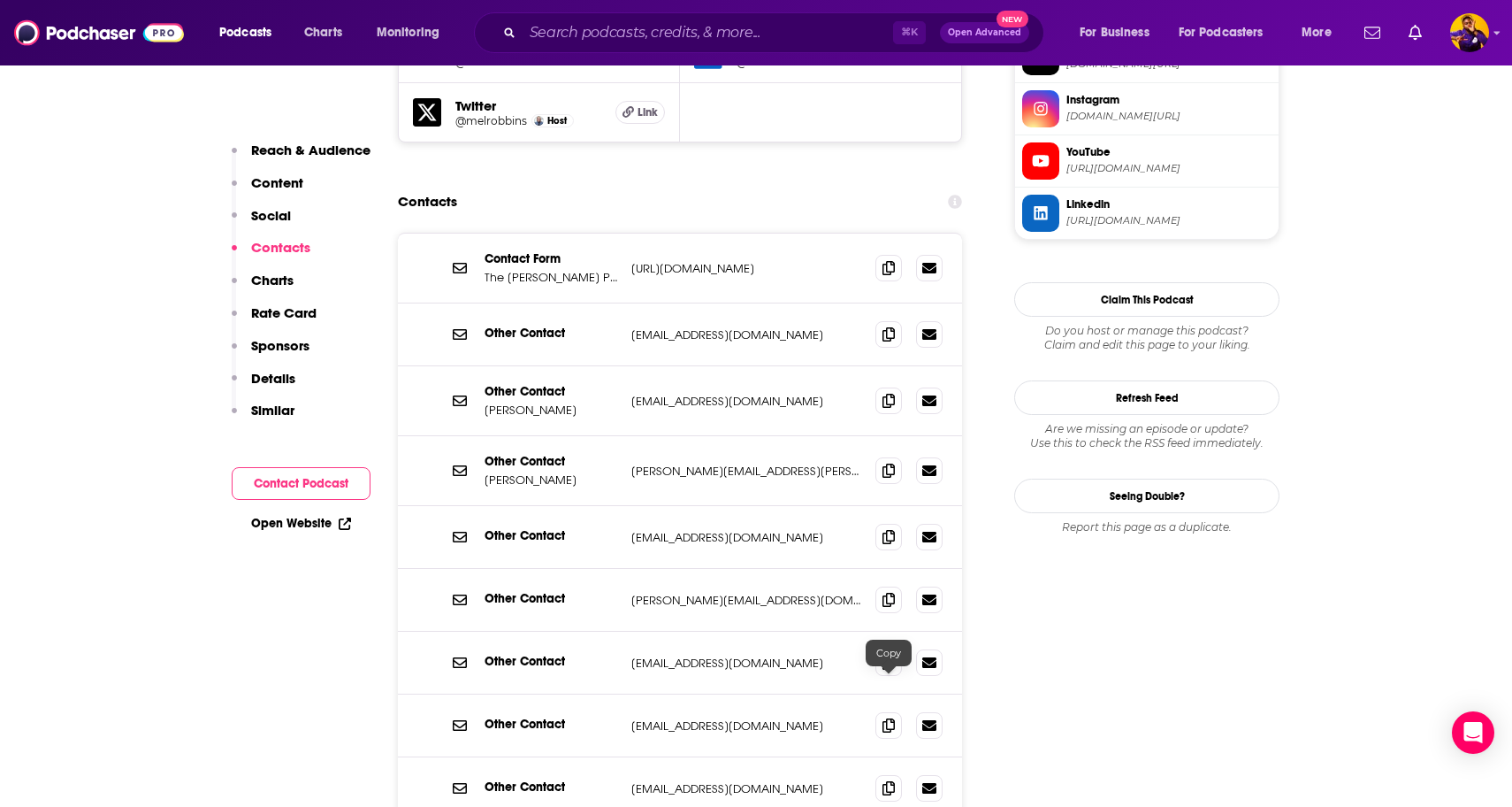
click at [890, 781] on icon at bounding box center [888, 788] width 13 height 15
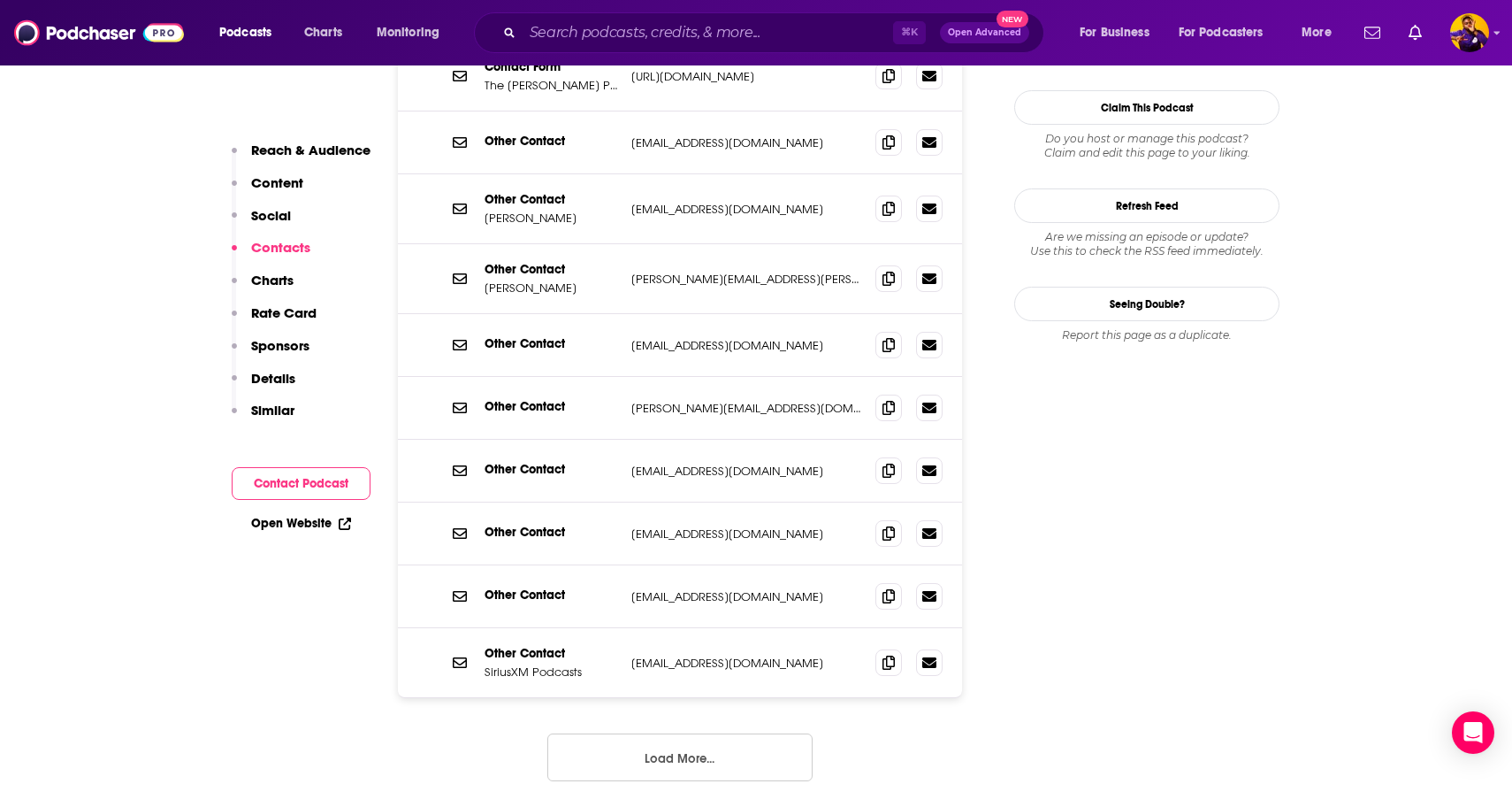
scroll to position [2009, 0]
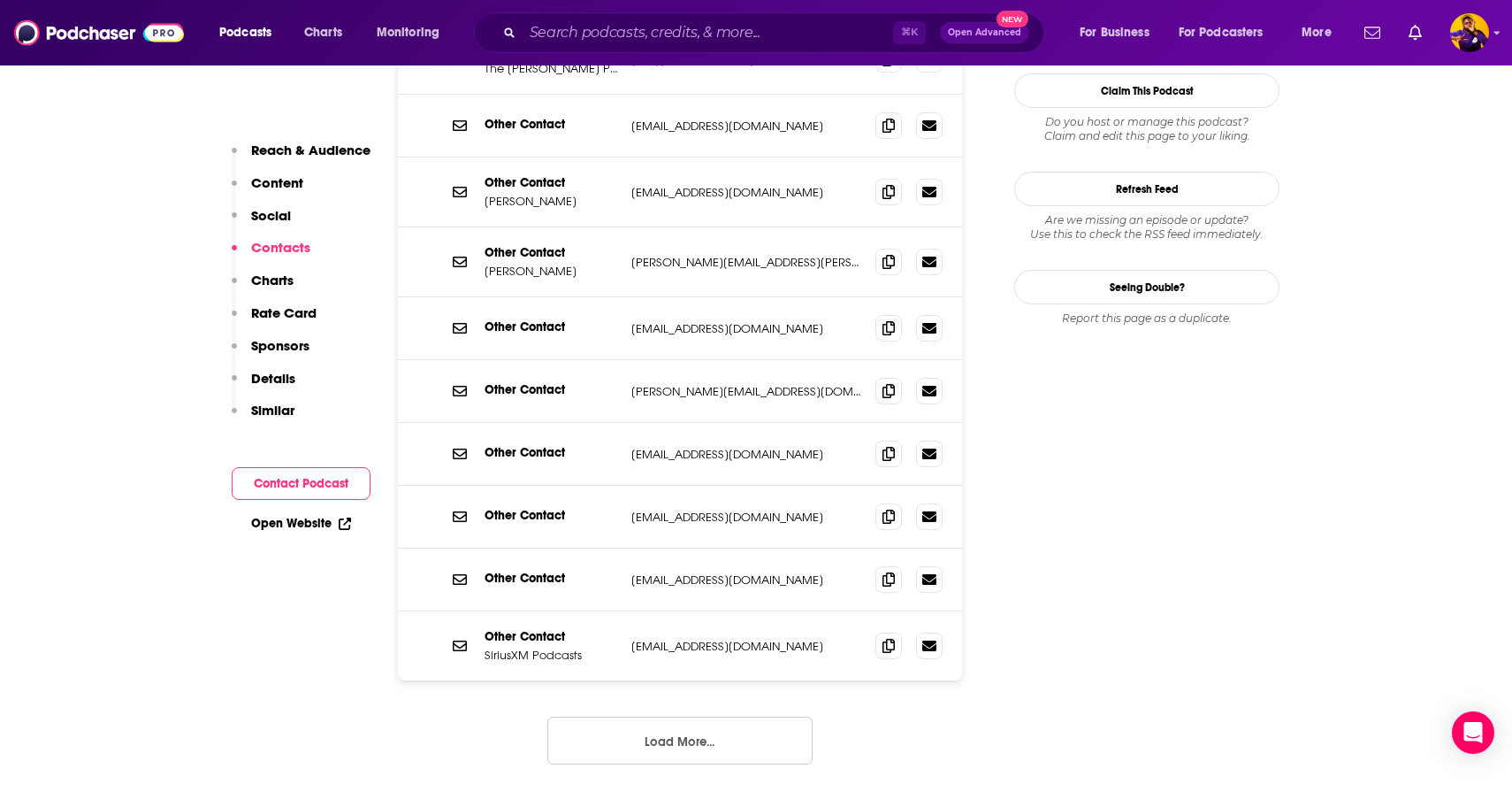
click at [681, 717] on button "Load More..." at bounding box center [679, 740] width 265 height 48
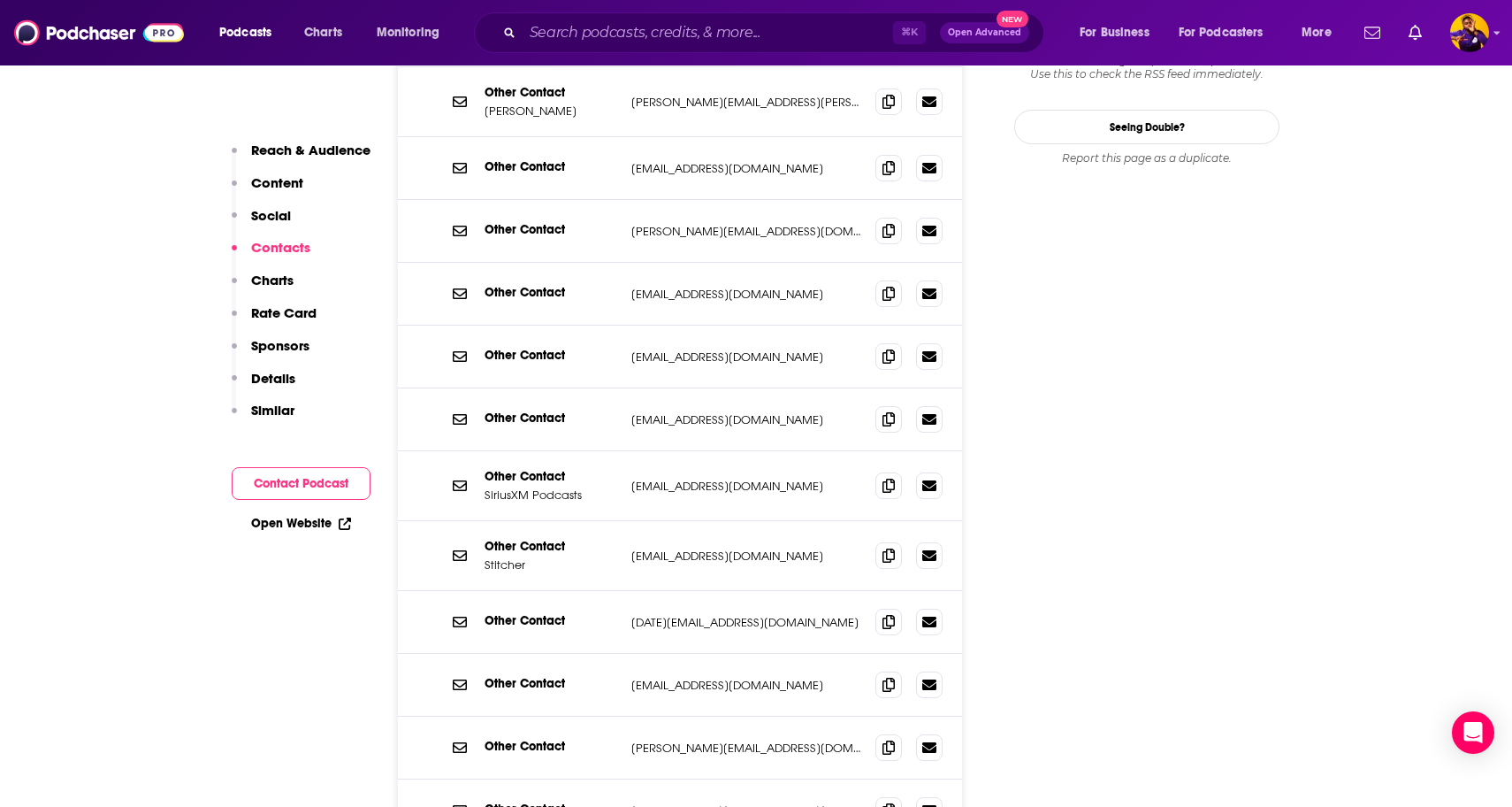
scroll to position [2187, 0]
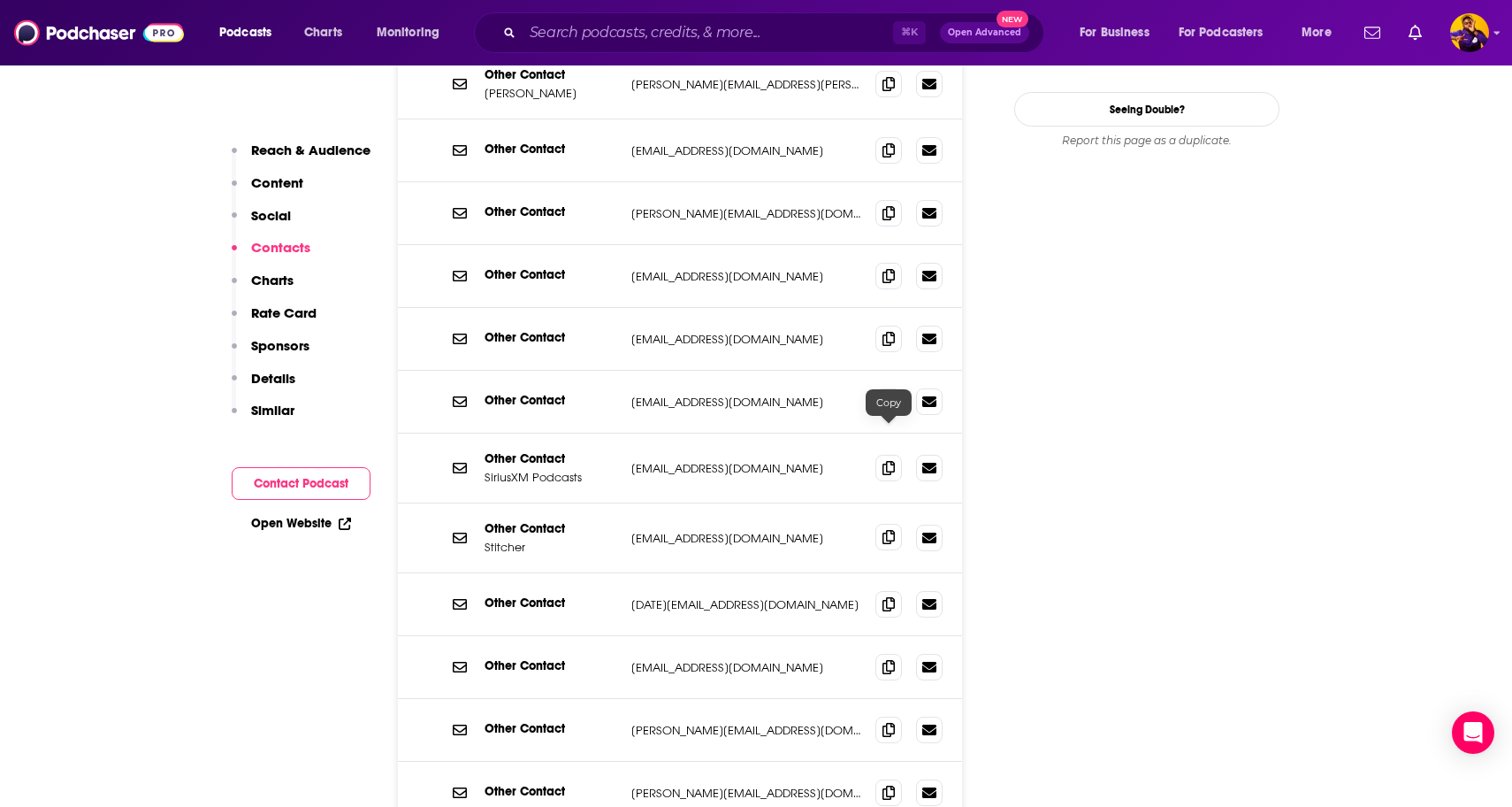
click at [882, 530] on icon at bounding box center [888, 537] width 13 height 15
click at [888, 597] on icon at bounding box center [888, 604] width 13 height 15
click at [887, 660] on icon at bounding box center [888, 667] width 13 height 15
click at [893, 722] on icon at bounding box center [888, 729] width 13 height 15
click at [888, 786] on icon at bounding box center [888, 792] width 13 height 15
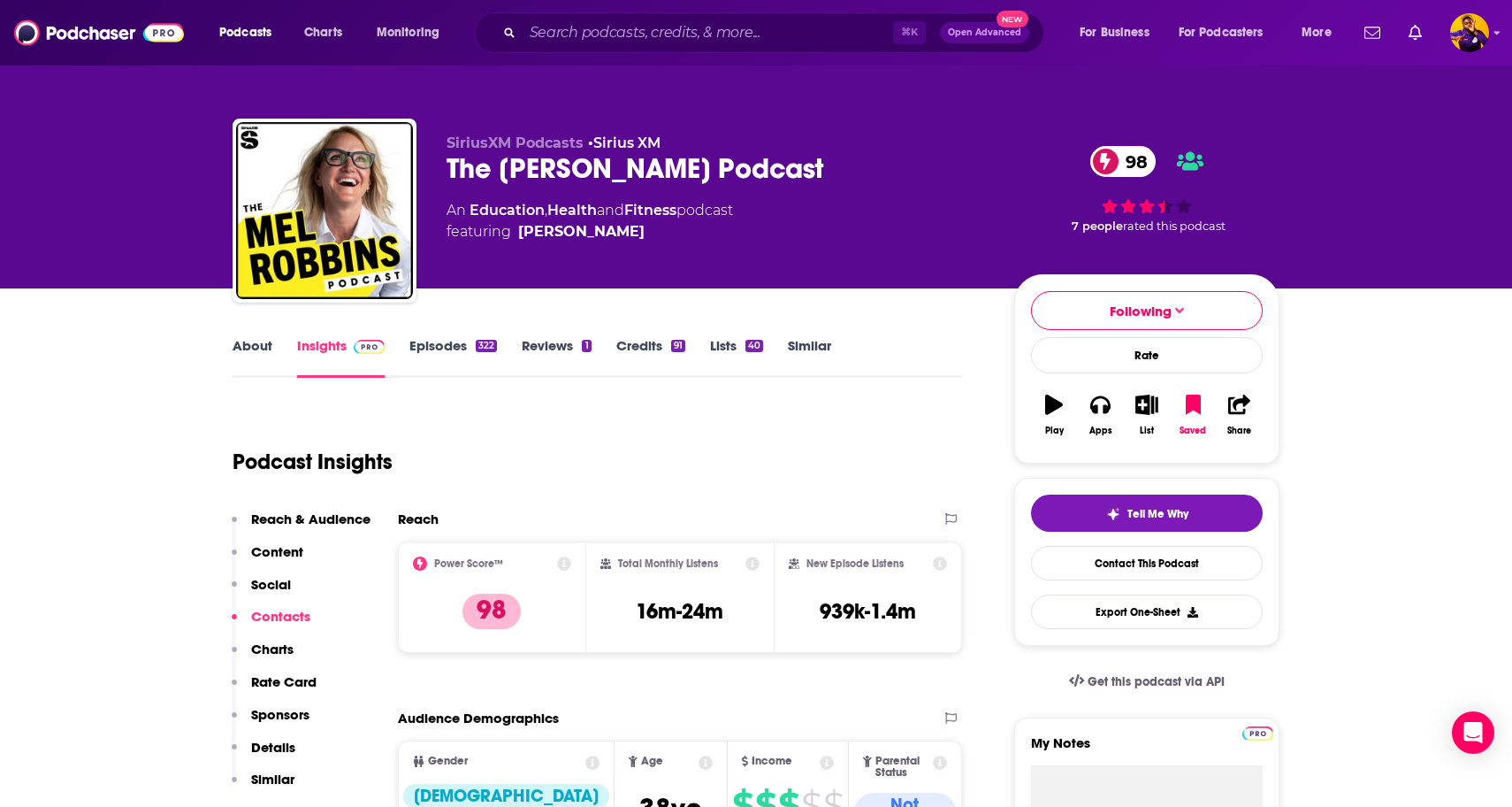
scroll to position [0, 0]
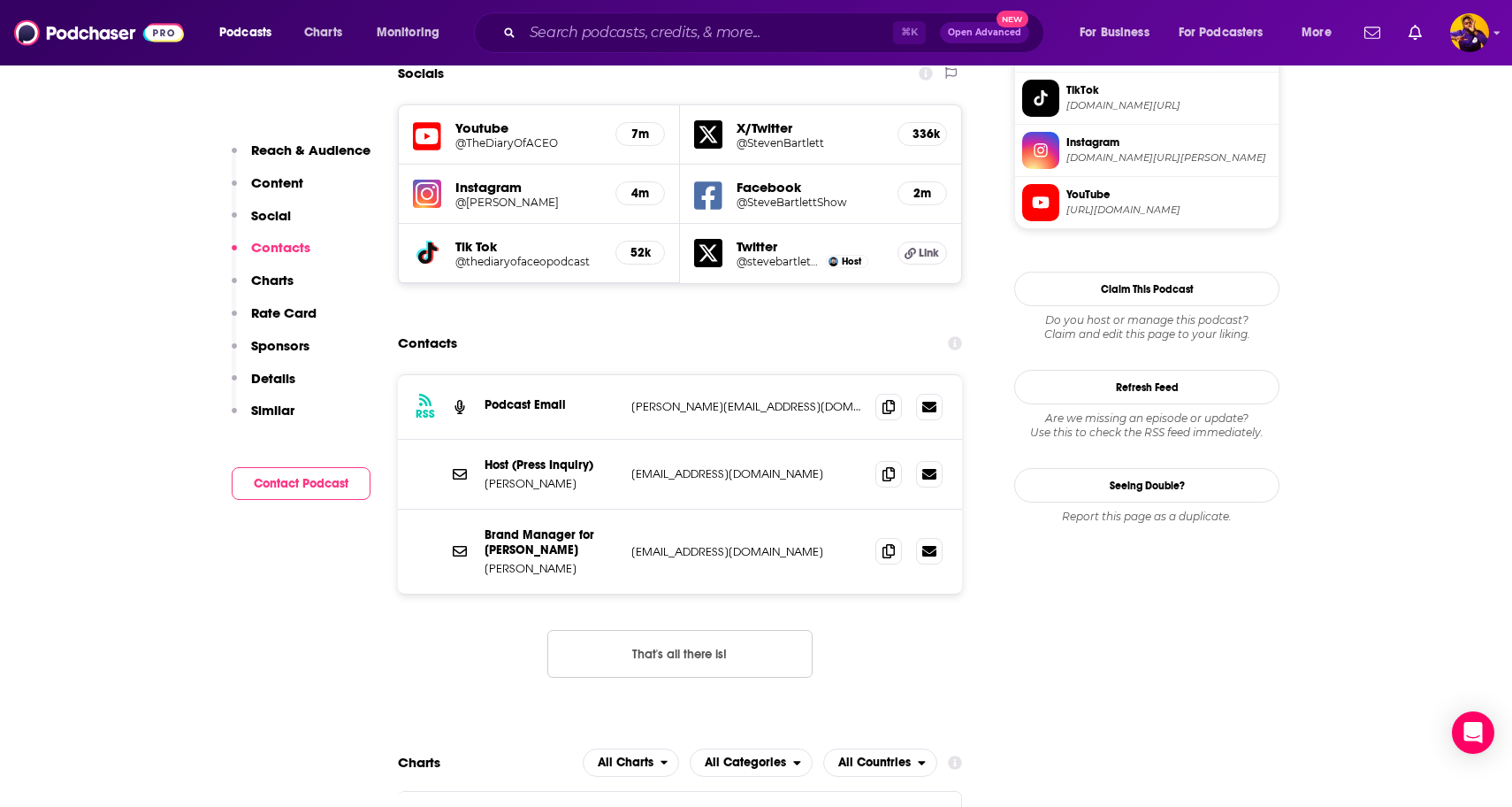
scroll to position [1604, 0]
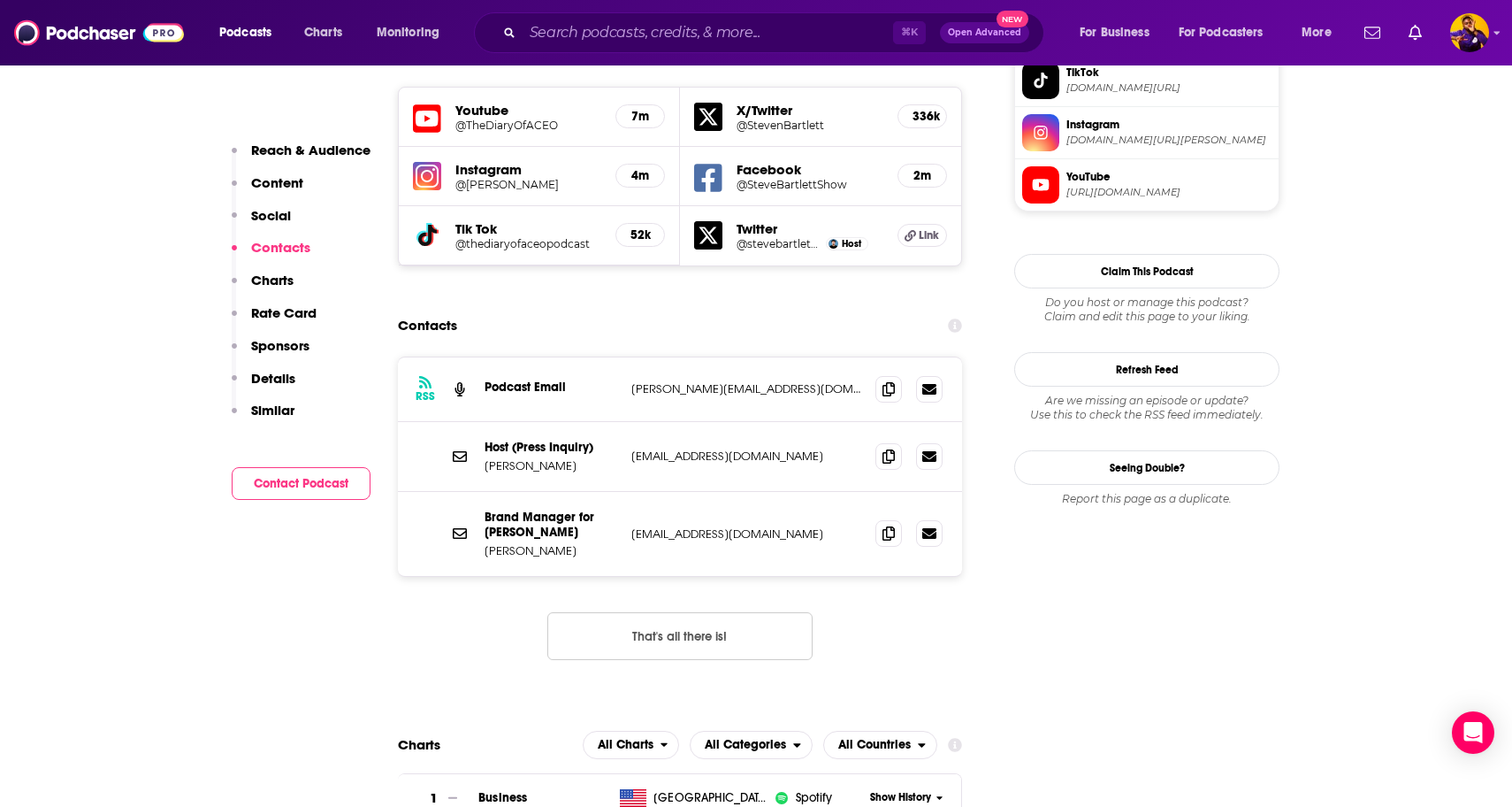
click at [682, 613] on button "That's all there is!" at bounding box center [679, 636] width 265 height 48
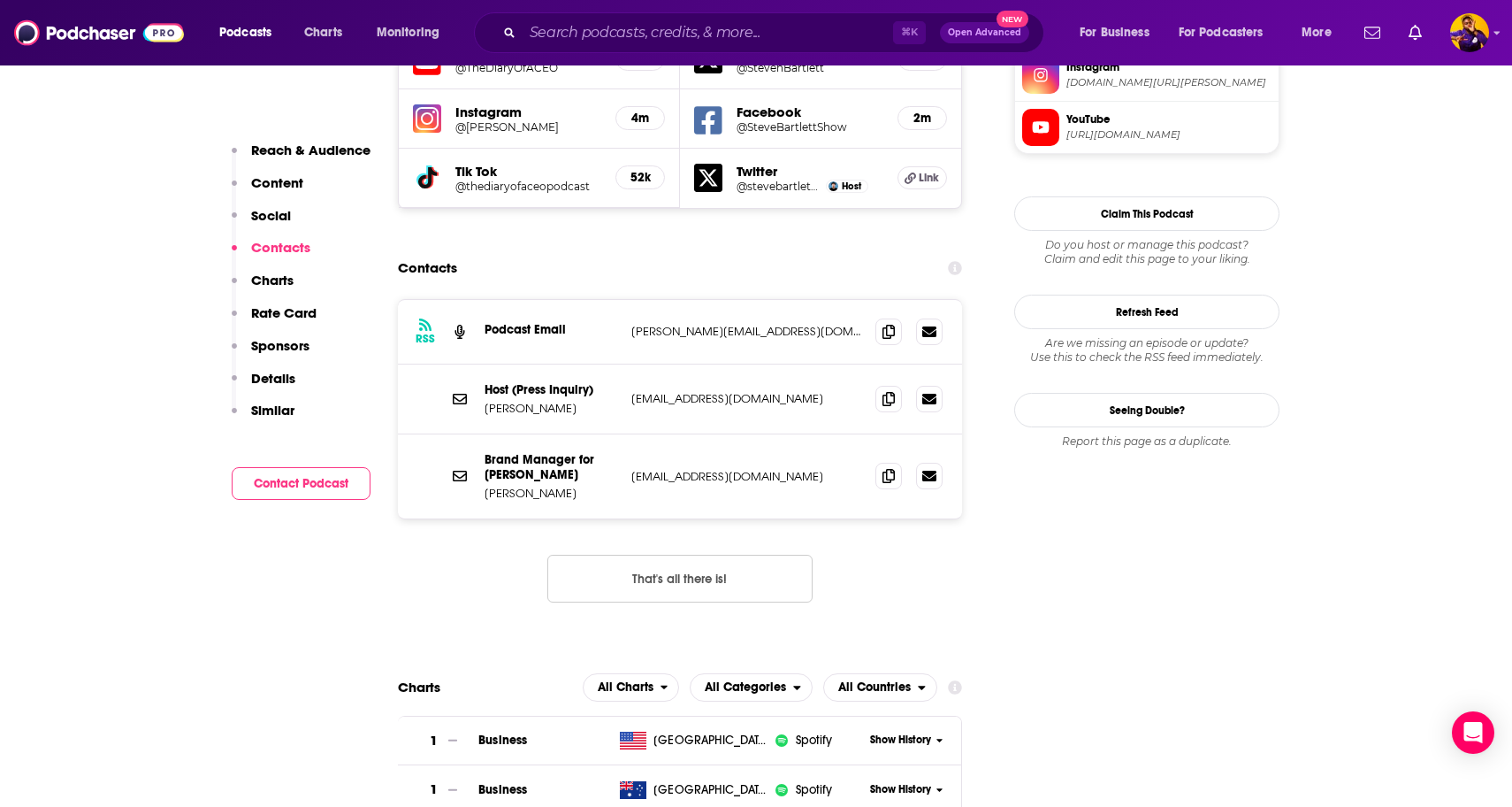
scroll to position [1664, 0]
click at [887, 322] on icon at bounding box center [888, 329] width 13 height 15
click at [895, 383] on span at bounding box center [888, 396] width 26 height 26
click at [891, 389] on icon at bounding box center [888, 396] width 13 height 15
click at [888, 467] on icon at bounding box center [888, 474] width 13 height 15
